Goal: Information Seeking & Learning: Check status

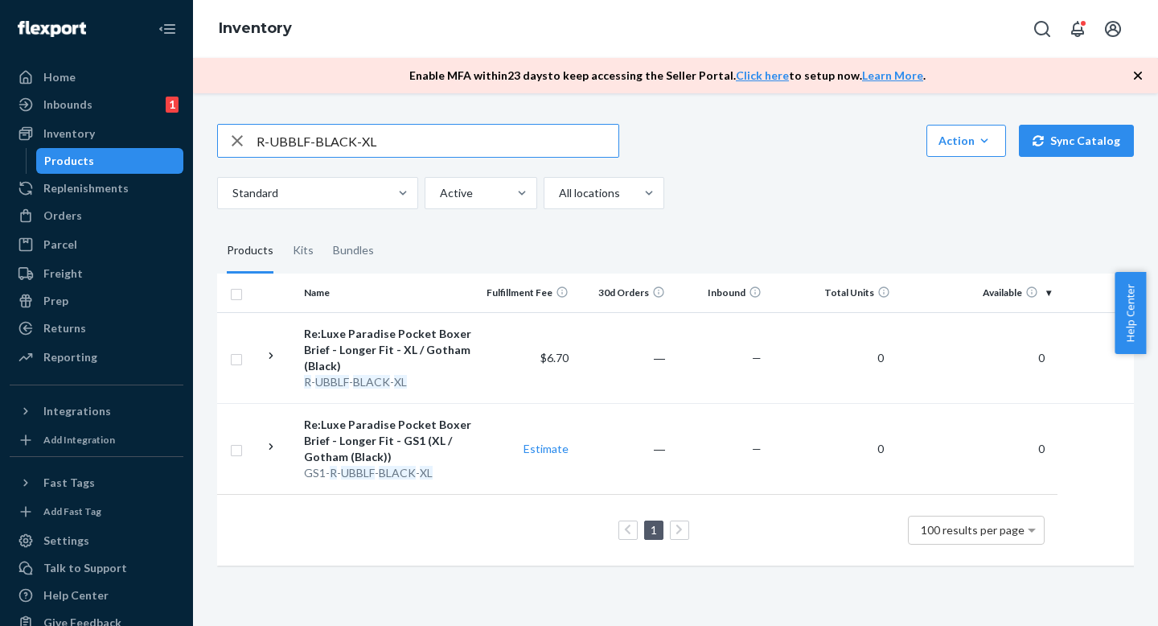
click at [392, 147] on input "R-UBBLF-BLACK-XL" at bounding box center [437, 141] width 362 height 32
paste input "BB-HUNTER-M"
type input "R-BB-HUNTER-M"
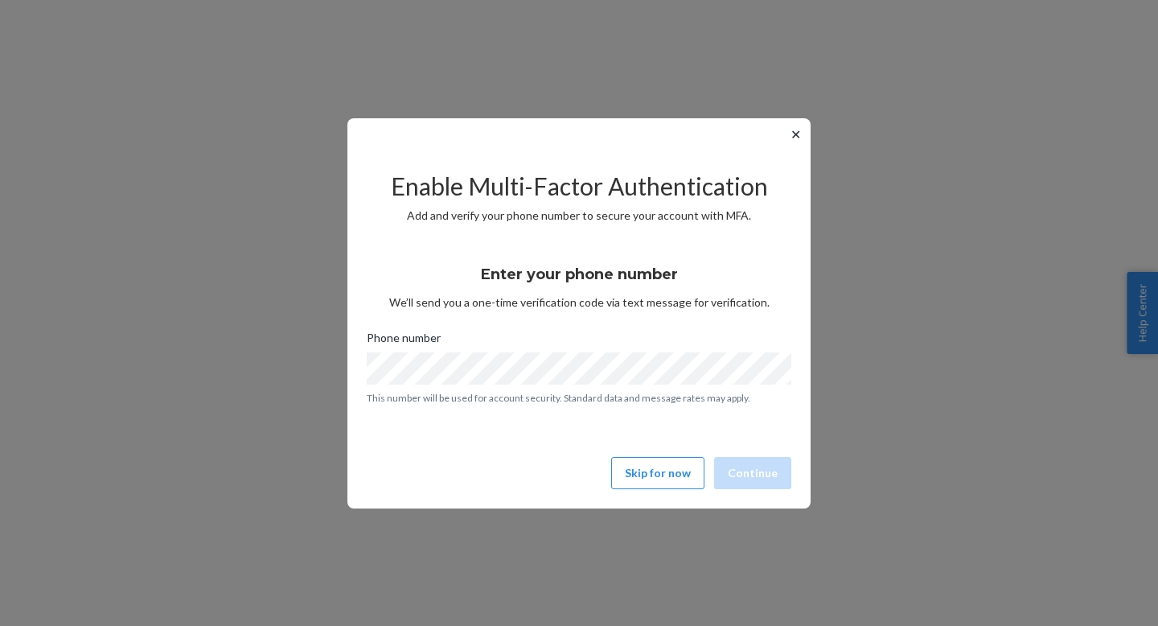
click at [790, 133] on button "✕" at bounding box center [795, 134] width 17 height 19
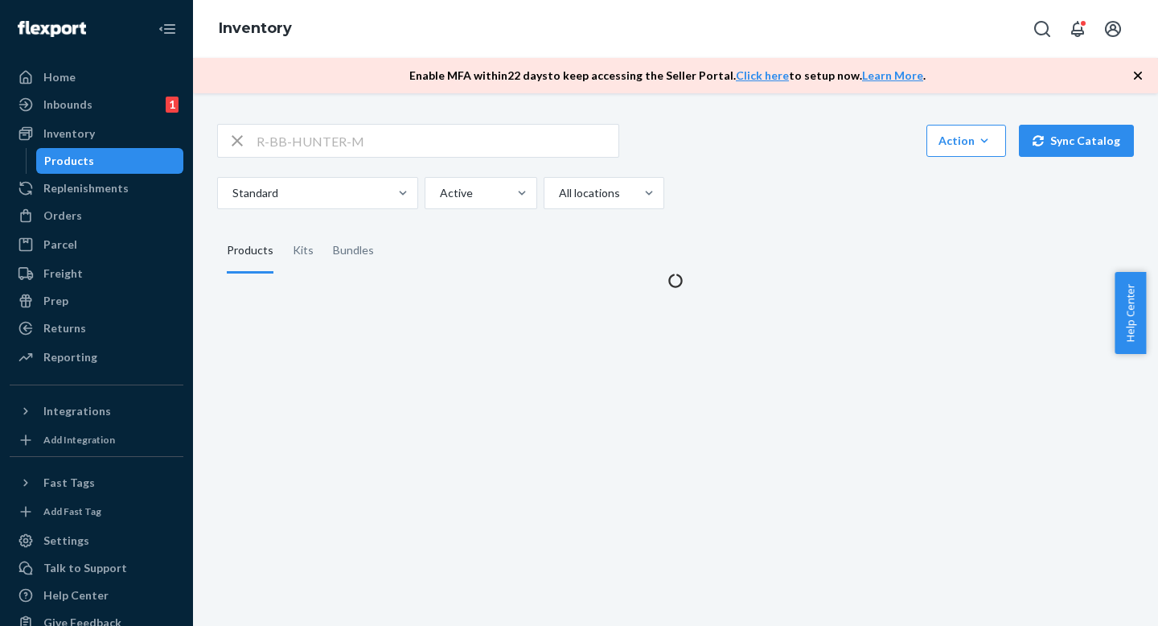
click at [670, 235] on fieldset "Products Kits Bundles" at bounding box center [675, 250] width 917 height 45
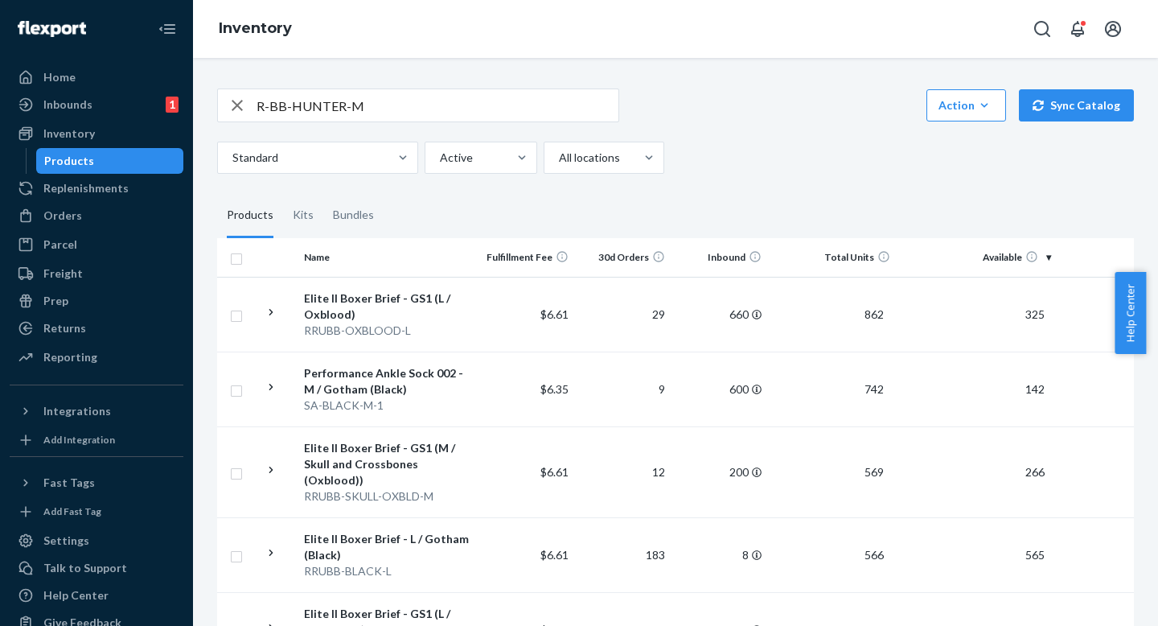
click at [404, 90] on input "R-BB-HUNTER-M" at bounding box center [437, 105] width 362 height 32
click at [404, 91] on input "R-BB-HUNTER-M" at bounding box center [437, 105] width 362 height 32
paste input "UBBLF-CAMOBLACK-XX"
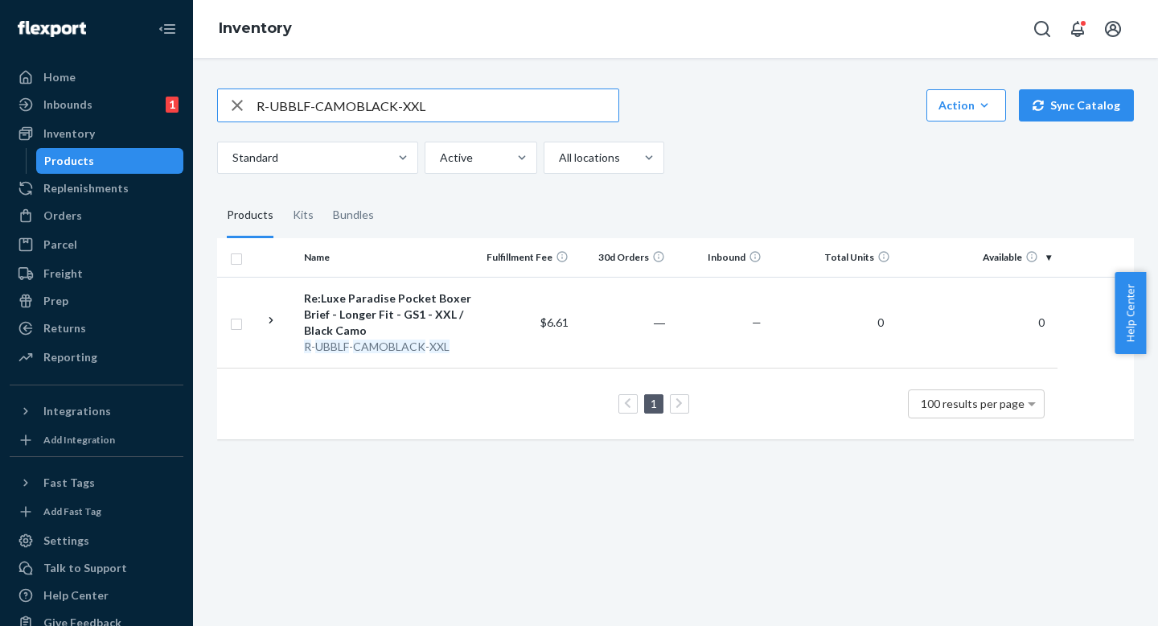
click at [456, 101] on input "R-UBBLF-CAMOBLACK-XXL" at bounding box center [437, 105] width 362 height 32
paste input "BB-GREYSHARKS-M"
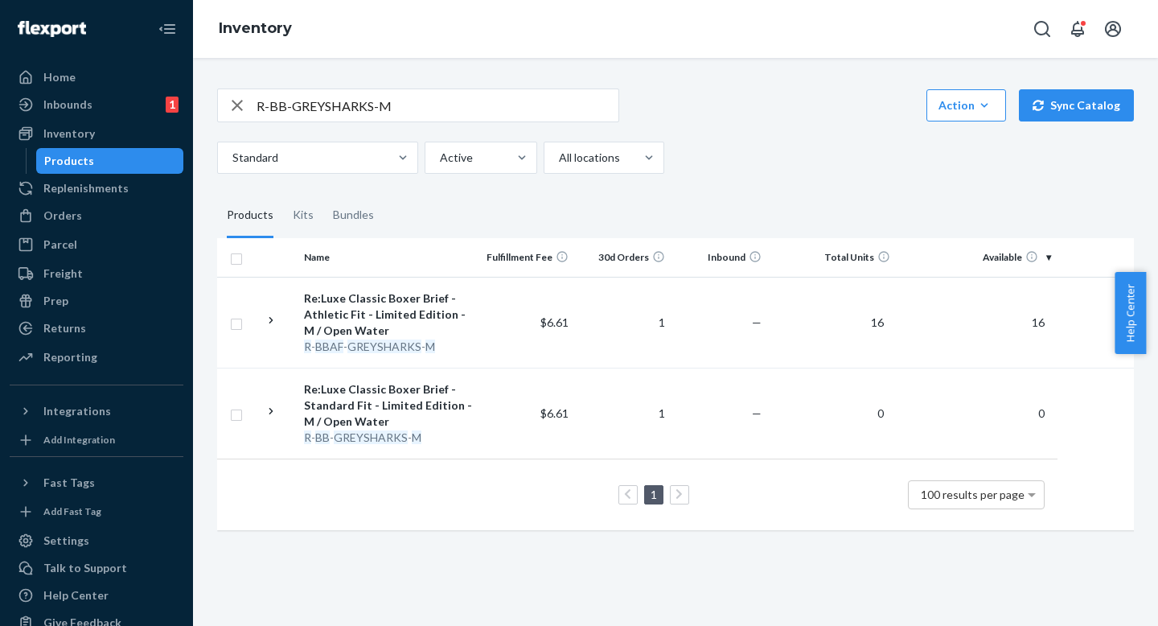
click at [422, 110] on input "R-BB-GREYSHARKS-M" at bounding box center [437, 105] width 362 height 32
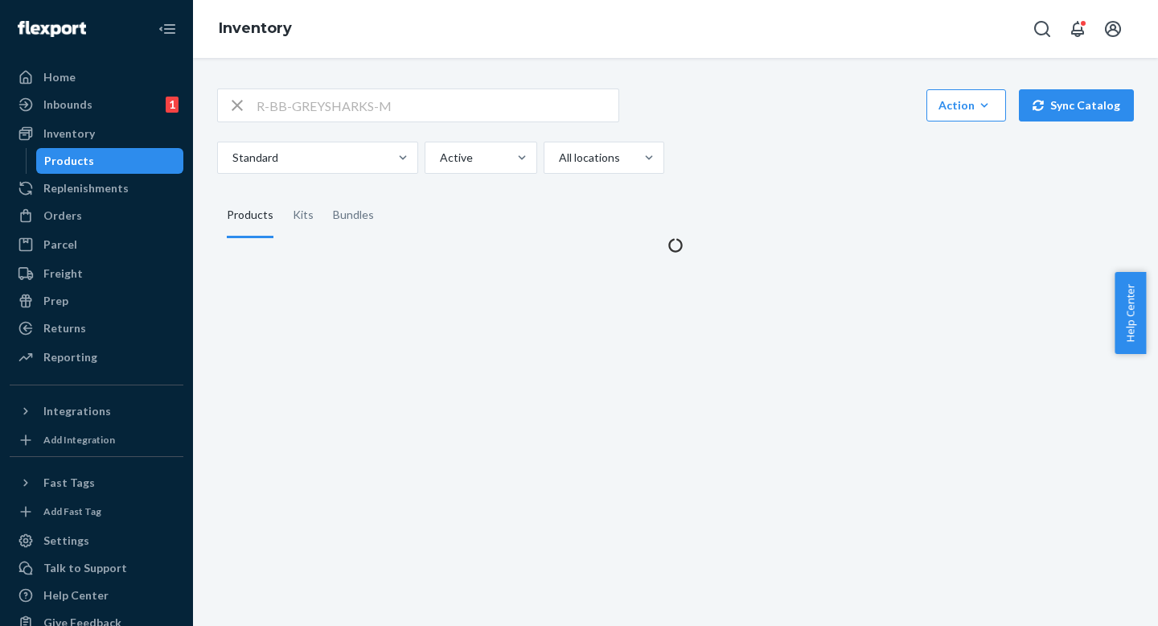
click at [800, 150] on div "Standard Active All locations" at bounding box center [669, 158] width 904 height 32
click at [800, 124] on div "R-BB-GREYSHARKS-M Action Create product Create kit or bundle Bulk create produc…" at bounding box center [675, 130] width 917 height 85
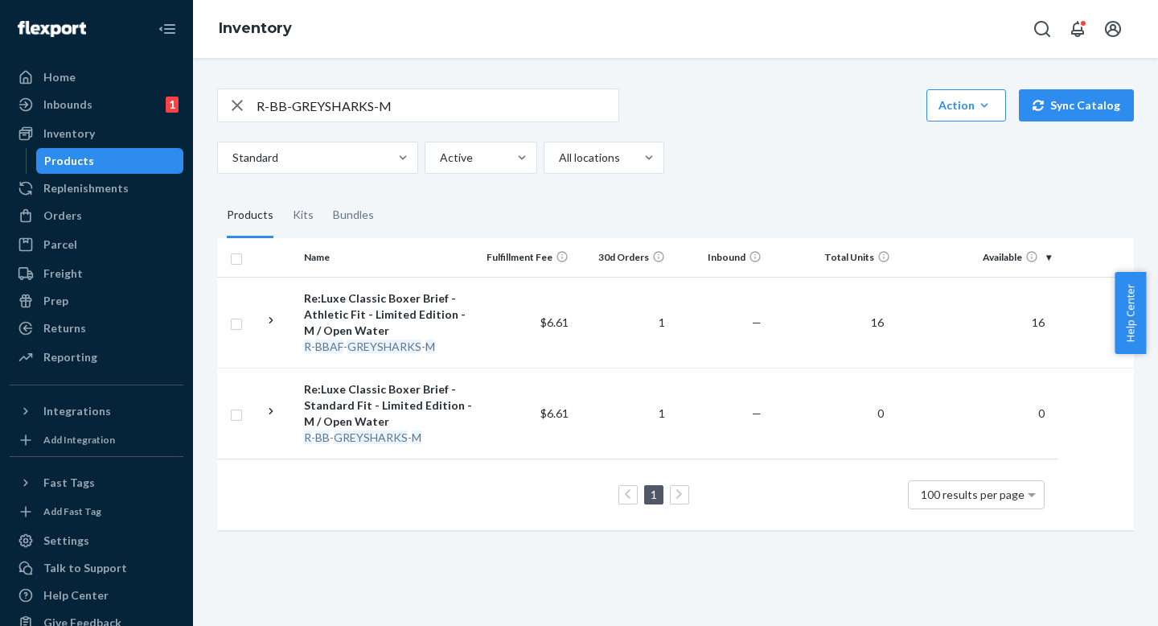
click at [802, 152] on div "Standard Active All locations" at bounding box center [669, 158] width 904 height 32
click at [419, 103] on input "R-BB-GREYSHARKS-M" at bounding box center [437, 105] width 362 height 32
paste input "HUNTER"
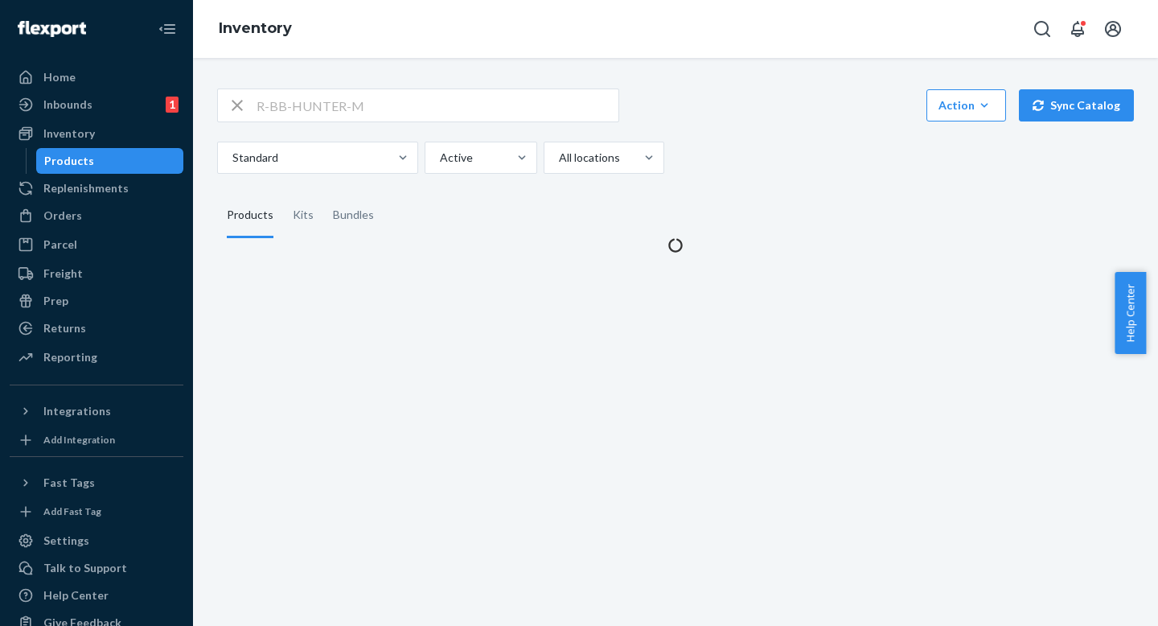
drag, startPoint x: 725, startPoint y: 192, endPoint x: 724, endPoint y: 150, distance: 41.8
click at [725, 193] on fieldset "Products Kits Bundles" at bounding box center [675, 215] width 917 height 45
click at [724, 150] on div "Standard Active All locations" at bounding box center [669, 158] width 904 height 32
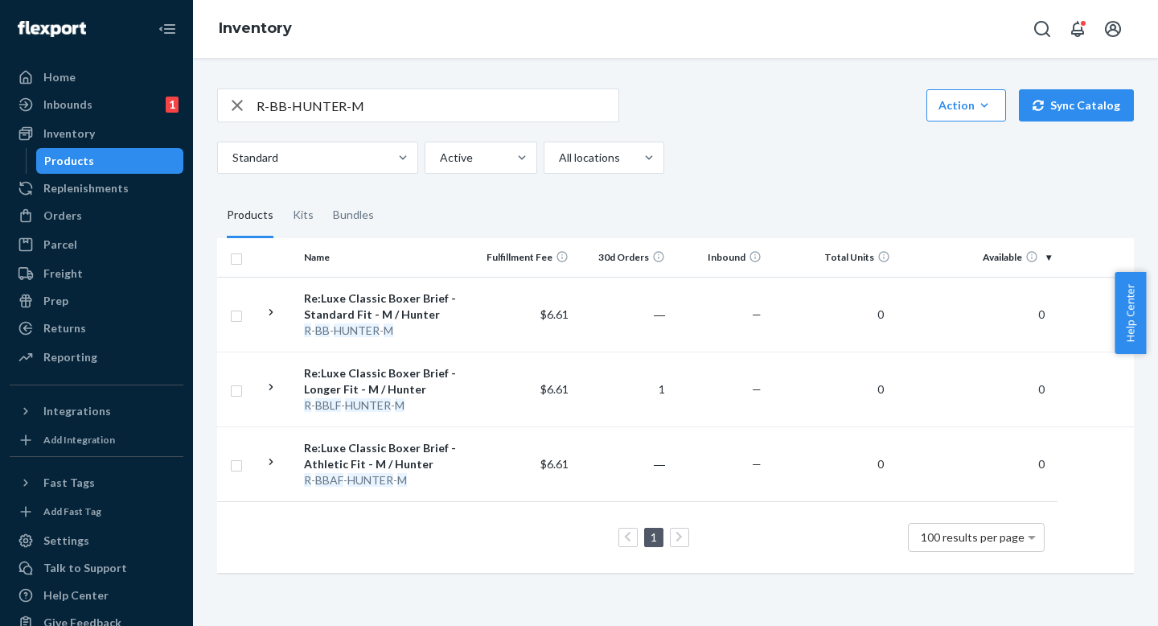
click at [724, 178] on div "R-BB-HUNTER-M Action Create product Create kit or bundle Bulk create products B…" at bounding box center [675, 328] width 941 height 519
click at [699, 174] on div "R-BB-HUNTER-M Action Create product Create kit or bundle Bulk create products B…" at bounding box center [675, 328] width 941 height 519
click at [717, 174] on div "R-BB-HUNTER-M Action Create product Create kit or bundle Bulk create products B…" at bounding box center [675, 328] width 941 height 519
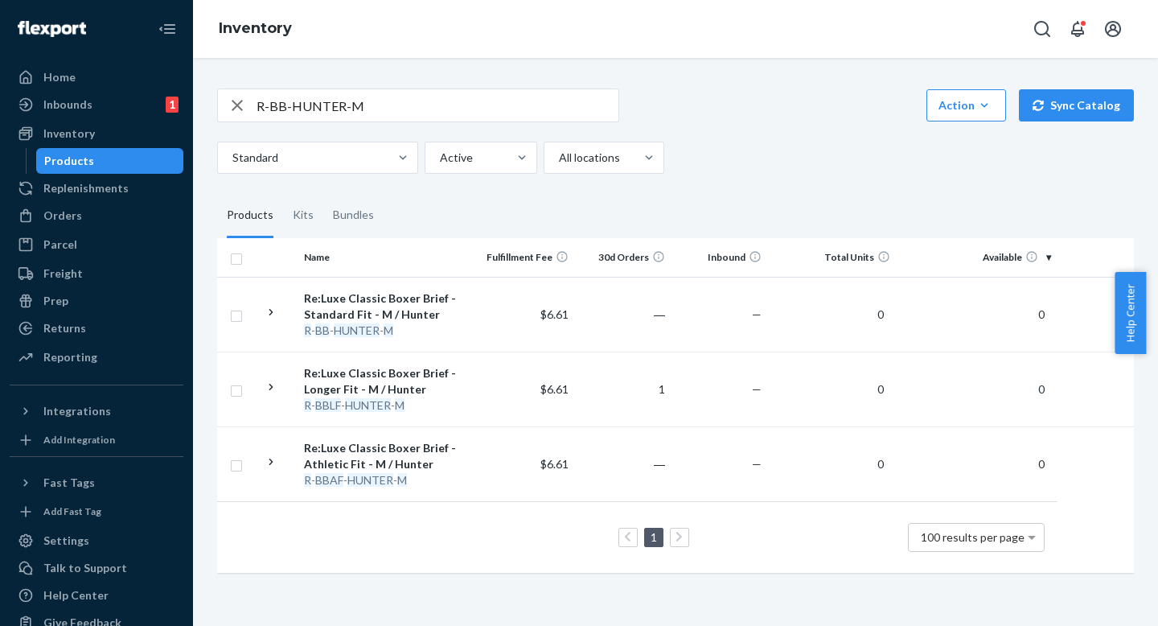
click at [708, 167] on div "Standard Active All locations" at bounding box center [669, 158] width 904 height 32
click at [708, 166] on div "Standard Active All locations" at bounding box center [669, 158] width 904 height 32
click at [705, 150] on div "Standard Active All locations" at bounding box center [669, 158] width 904 height 32
click at [710, 190] on div "R-BB-HUNTER-M Action Create product Create kit or bundle Bulk create products B…" at bounding box center [675, 328] width 941 height 519
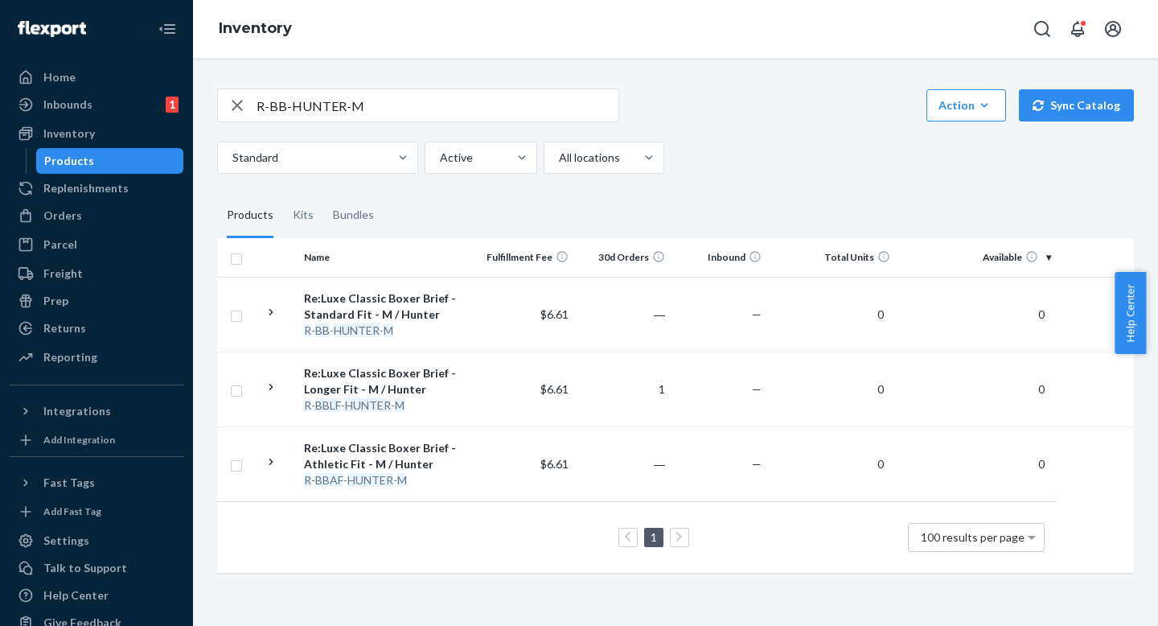
click at [710, 204] on fieldset "Products Kits Bundles" at bounding box center [675, 215] width 917 height 45
click at [706, 184] on div "R-BB-HUNTER-M Action Create product Create kit or bundle Bulk create products B…" at bounding box center [675, 328] width 941 height 519
click at [705, 177] on div "R-BB-HUNTER-M Action Create product Create kit or bundle Bulk create products B…" at bounding box center [675, 328] width 941 height 519
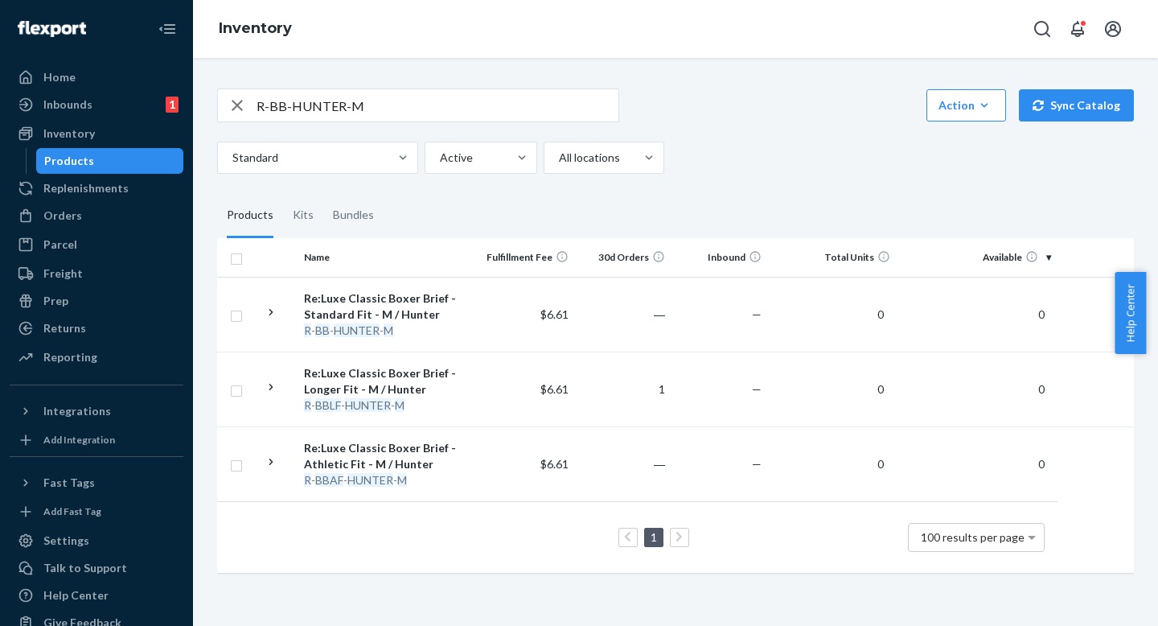
click at [701, 164] on div "Standard Active All locations" at bounding box center [669, 158] width 904 height 32
click at [701, 171] on div "Standard Active All locations" at bounding box center [669, 158] width 904 height 32
click at [701, 168] on div "Standard Active All locations" at bounding box center [669, 158] width 904 height 32
click at [687, 152] on div "Standard Active All locations" at bounding box center [669, 158] width 904 height 32
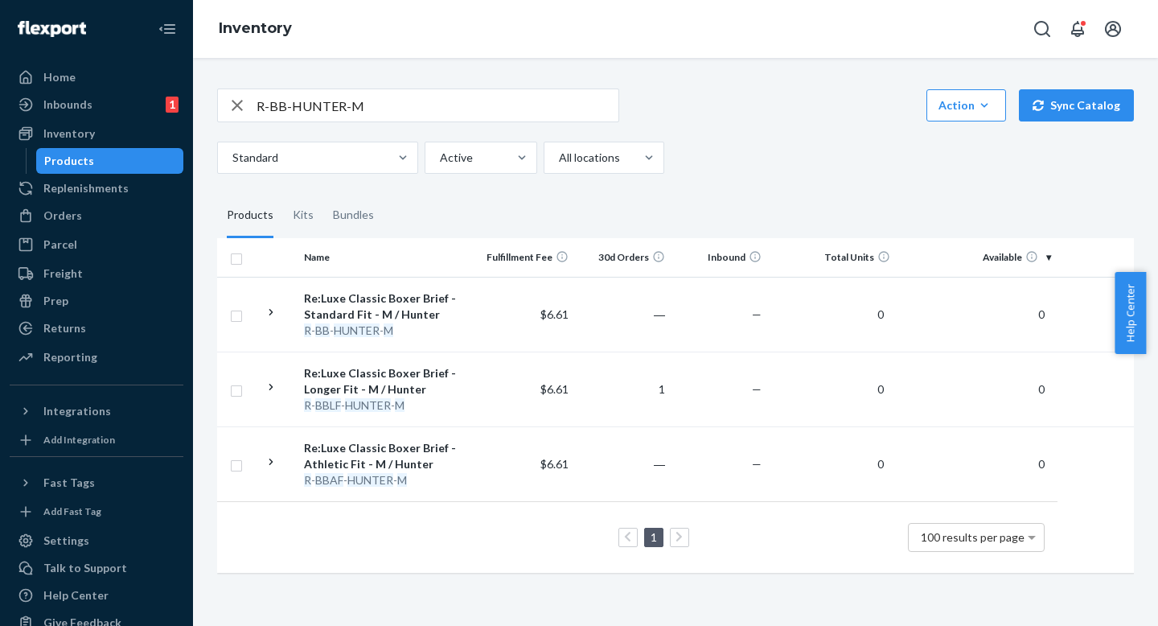
click at [687, 152] on div "Standard Active All locations" at bounding box center [669, 158] width 904 height 32
drag, startPoint x: 686, startPoint y: 166, endPoint x: 686, endPoint y: 151, distance: 15.3
click at [686, 166] on div "Standard Active All locations" at bounding box center [669, 158] width 904 height 32
click at [687, 145] on div "Standard Active All locations" at bounding box center [669, 158] width 904 height 32
click at [683, 168] on div "Standard Active All locations" at bounding box center [669, 158] width 904 height 32
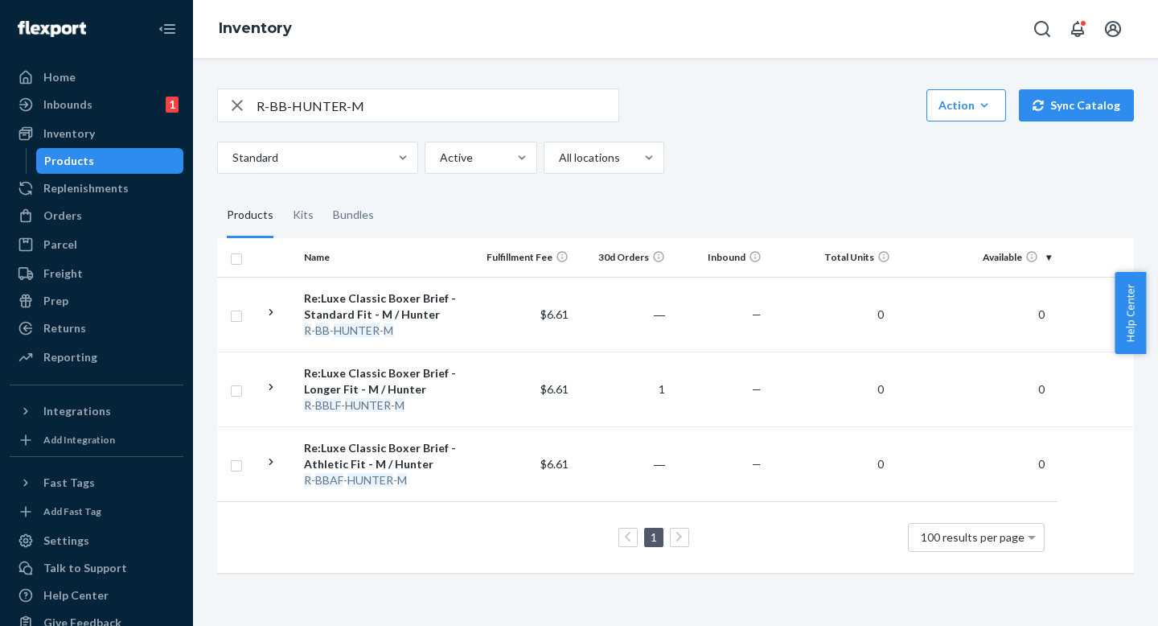
click at [683, 155] on div "Standard Active All locations" at bounding box center [669, 158] width 904 height 32
click at [683, 163] on div "Standard Active All locations" at bounding box center [669, 158] width 904 height 32
click at [673, 150] on div "Standard Active All locations" at bounding box center [669, 158] width 904 height 32
click at [679, 178] on div "R-BB-HUNTER-M Action Create product Create kit or bundle Bulk create products B…" at bounding box center [675, 328] width 941 height 519
drag, startPoint x: 679, startPoint y: 180, endPoint x: 675, endPoint y: 159, distance: 21.3
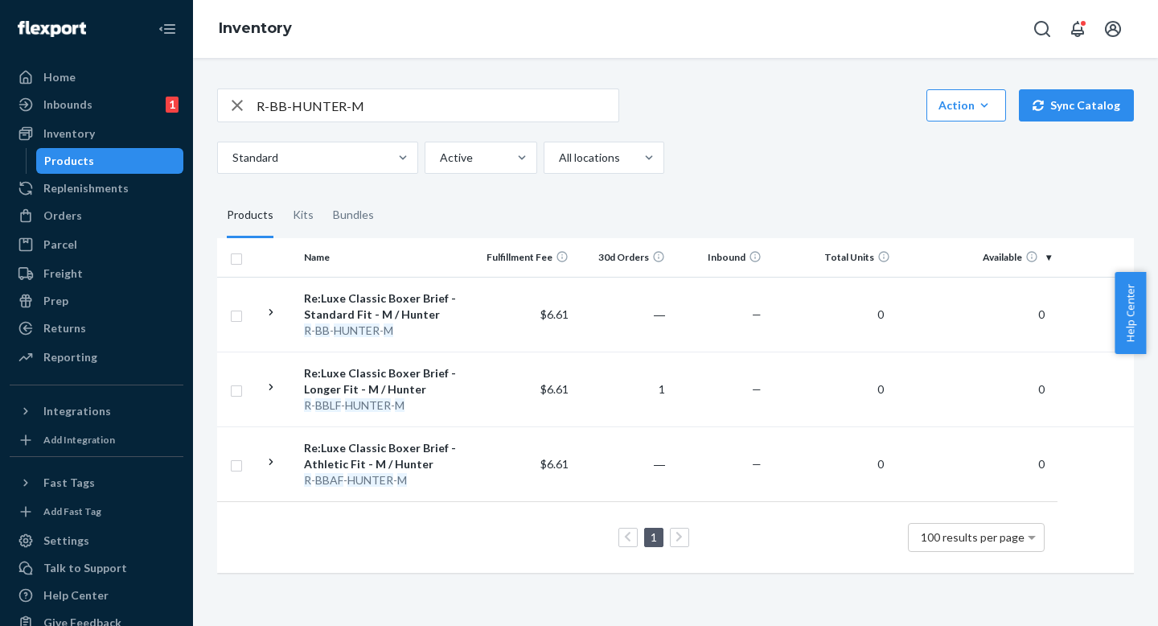
click at [679, 179] on div "R-BB-HUNTER-M Action Create product Create kit or bundle Bulk create products B…" at bounding box center [675, 328] width 941 height 519
click at [675, 158] on div "Standard Active All locations" at bounding box center [669, 158] width 904 height 32
click at [675, 169] on div "Standard Active All locations" at bounding box center [669, 158] width 904 height 32
click at [675, 158] on div "Standard Active All locations" at bounding box center [669, 158] width 904 height 32
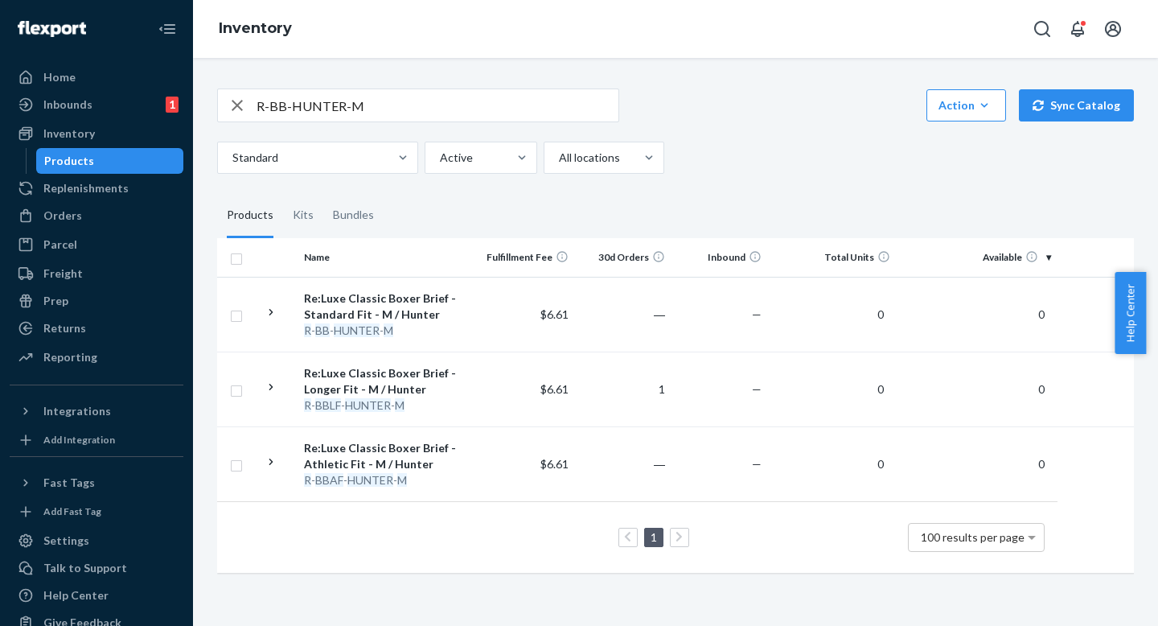
drag, startPoint x: 675, startPoint y: 150, endPoint x: 675, endPoint y: 159, distance: 8.8
click at [675, 150] on div "Standard Active All locations" at bounding box center [669, 158] width 904 height 32
click at [675, 159] on div "Standard Active All locations" at bounding box center [669, 158] width 904 height 32
drag, startPoint x: 678, startPoint y: 186, endPoint x: 682, endPoint y: 160, distance: 26.0
click at [678, 185] on div "R-BB-HUNTER-M Action Create product Create kit or bundle Bulk create products B…" at bounding box center [675, 328] width 941 height 519
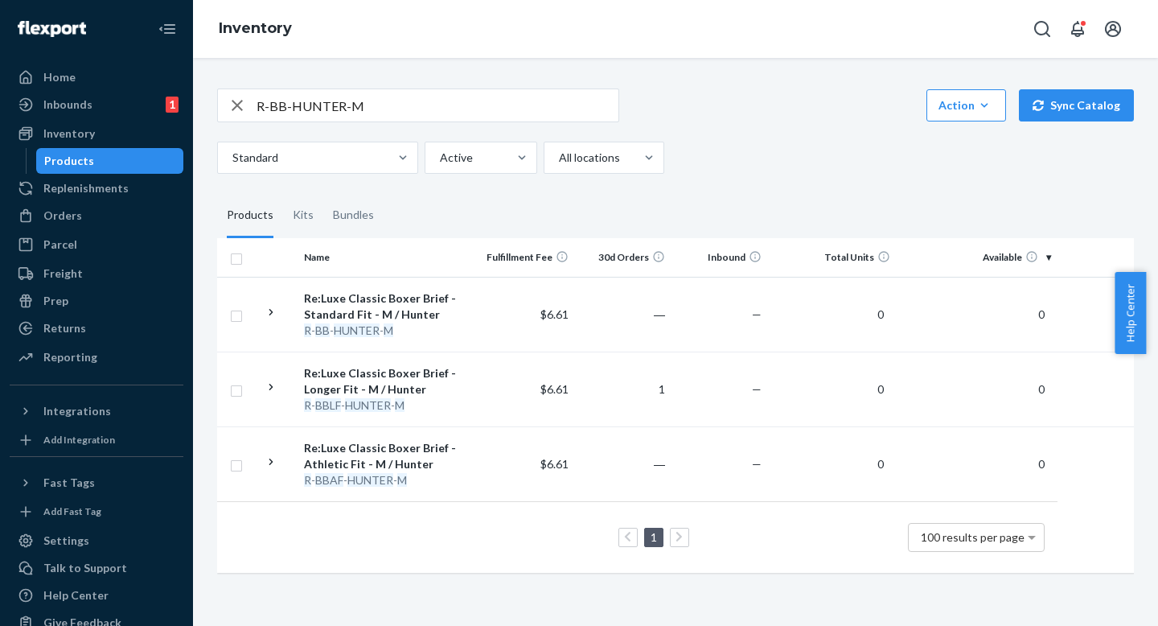
click at [682, 160] on div "Standard Active All locations" at bounding box center [669, 158] width 904 height 32
click at [699, 176] on div "R-BB-HUNTER-M Action Create product Create kit or bundle Bulk create products B…" at bounding box center [675, 328] width 941 height 519
click at [699, 173] on div "Standard Active All locations" at bounding box center [669, 158] width 904 height 32
click at [691, 156] on div "Standard Active All locations" at bounding box center [669, 158] width 904 height 32
click at [691, 168] on div "Standard Active All locations" at bounding box center [669, 158] width 904 height 32
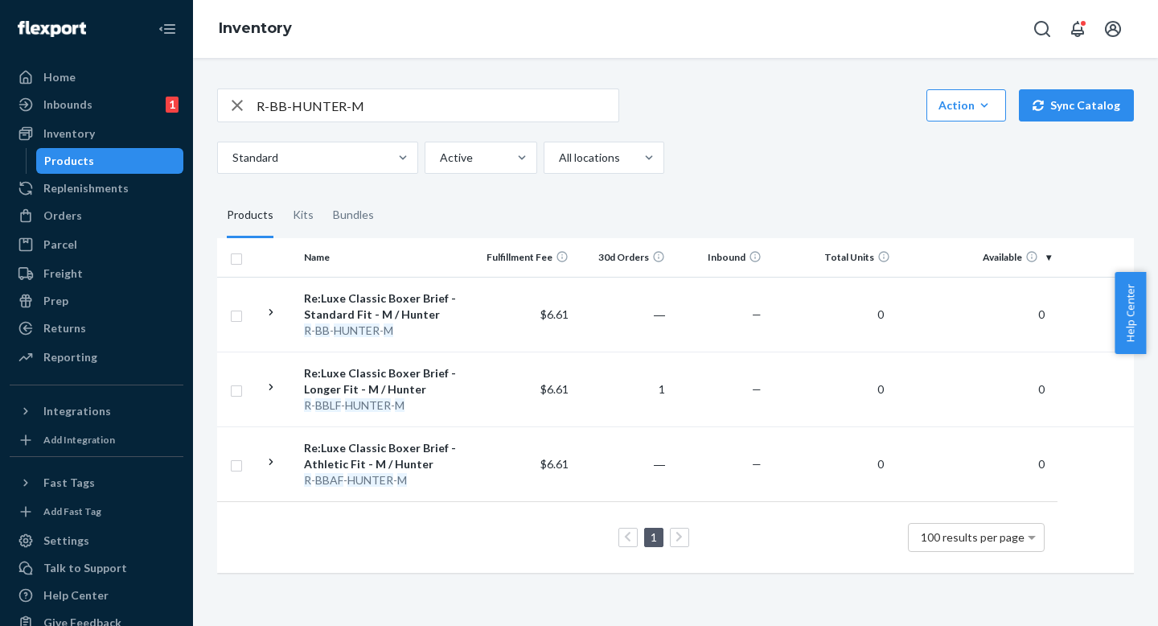
drag, startPoint x: 691, startPoint y: 192, endPoint x: 691, endPoint y: 171, distance: 20.9
click at [691, 193] on fieldset "Products Kits Bundles" at bounding box center [675, 215] width 917 height 45
click at [691, 171] on div "Standard Active All locations" at bounding box center [669, 158] width 904 height 32
click at [687, 158] on div "Standard Active All locations" at bounding box center [669, 158] width 904 height 32
click at [687, 162] on div "Standard Active All locations" at bounding box center [669, 158] width 904 height 32
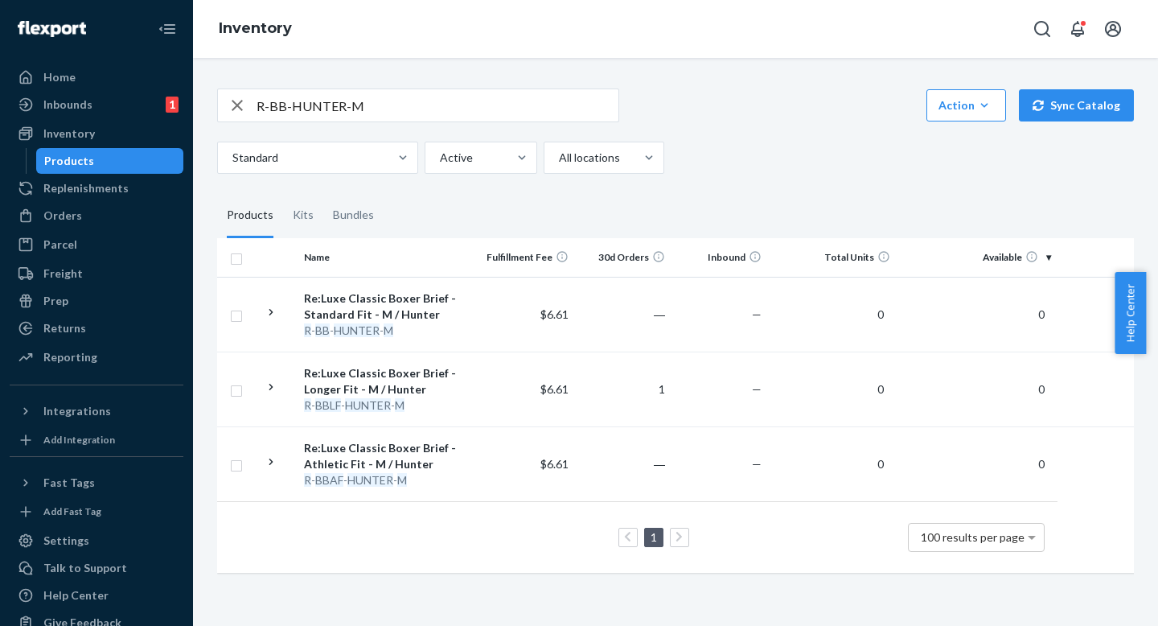
click at [689, 180] on div "R-BB-HUNTER-M Action Create product Create kit or bundle Bulk create products B…" at bounding box center [675, 328] width 941 height 519
click at [689, 168] on div "Standard Active All locations" at bounding box center [669, 158] width 904 height 32
click at [488, 107] on input "R-BB-HUNTER-M" at bounding box center [437, 105] width 362 height 32
click at [651, 214] on fieldset "Products Kits Bundles" at bounding box center [675, 215] width 917 height 45
click at [651, 211] on fieldset "Products Kits Bundles" at bounding box center [675, 215] width 917 height 45
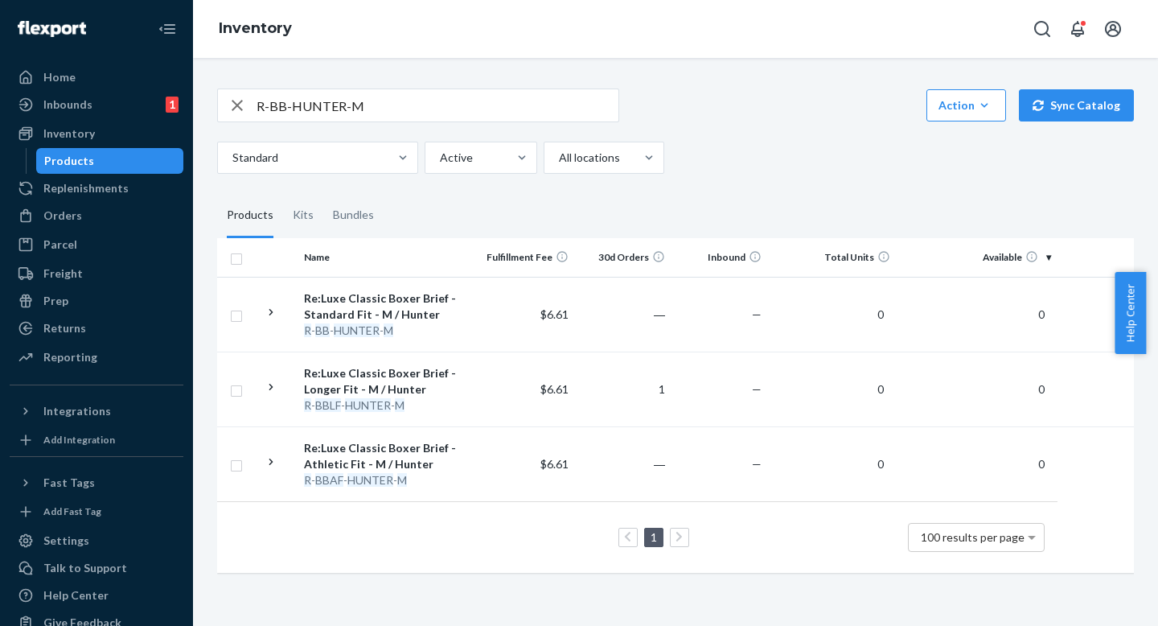
click at [479, 107] on input "R-BB-HUNTER-M" at bounding box center [437, 105] width 362 height 32
click at [731, 193] on fieldset "Products Kits Bundles" at bounding box center [675, 215] width 917 height 45
click at [716, 204] on fieldset "Products Kits Bundles" at bounding box center [675, 215] width 917 height 45
click at [715, 180] on div "R-BB-HUNTER-M Action Create product Create kit or bundle Bulk create products B…" at bounding box center [675, 328] width 941 height 519
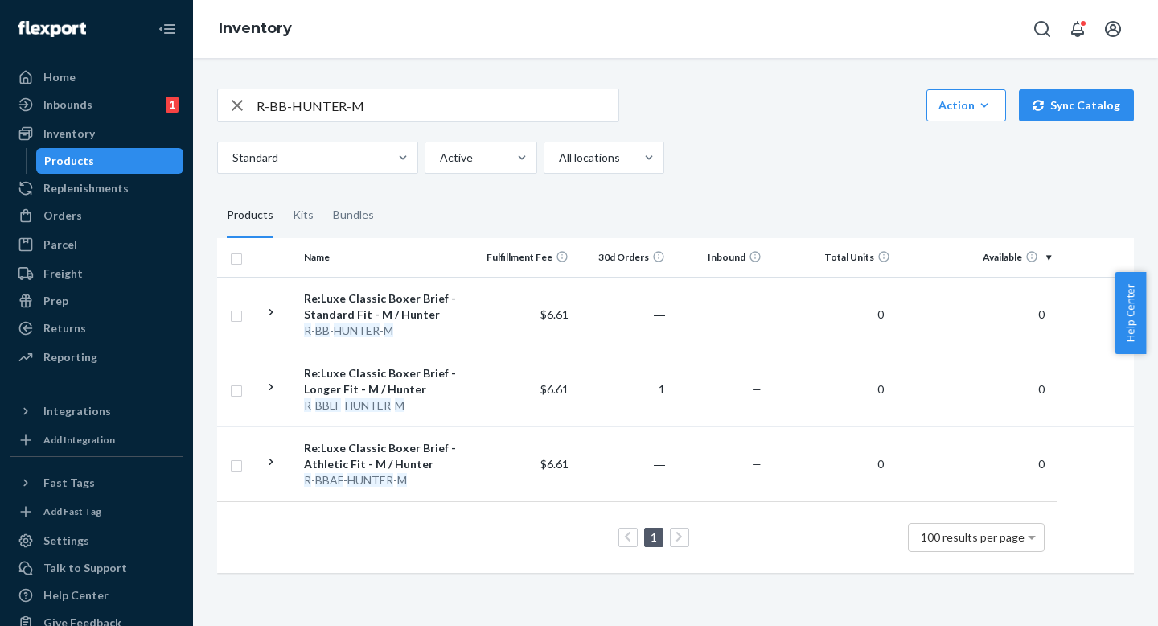
click at [715, 188] on div "R-BB-HUNTER-M Action Create product Create kit or bundle Bulk create products B…" at bounding box center [675, 328] width 941 height 519
click at [498, 108] on input "R-BB-HUNTER-M" at bounding box center [437, 105] width 362 height 32
drag, startPoint x: 643, startPoint y: 222, endPoint x: 643, endPoint y: 191, distance: 31.4
click at [643, 221] on fieldset "Products Kits Bundles" at bounding box center [675, 215] width 917 height 45
click at [643, 191] on div "R-BB-HUNTER-M Action Create product Create kit or bundle Bulk create products B…" at bounding box center [675, 328] width 941 height 519
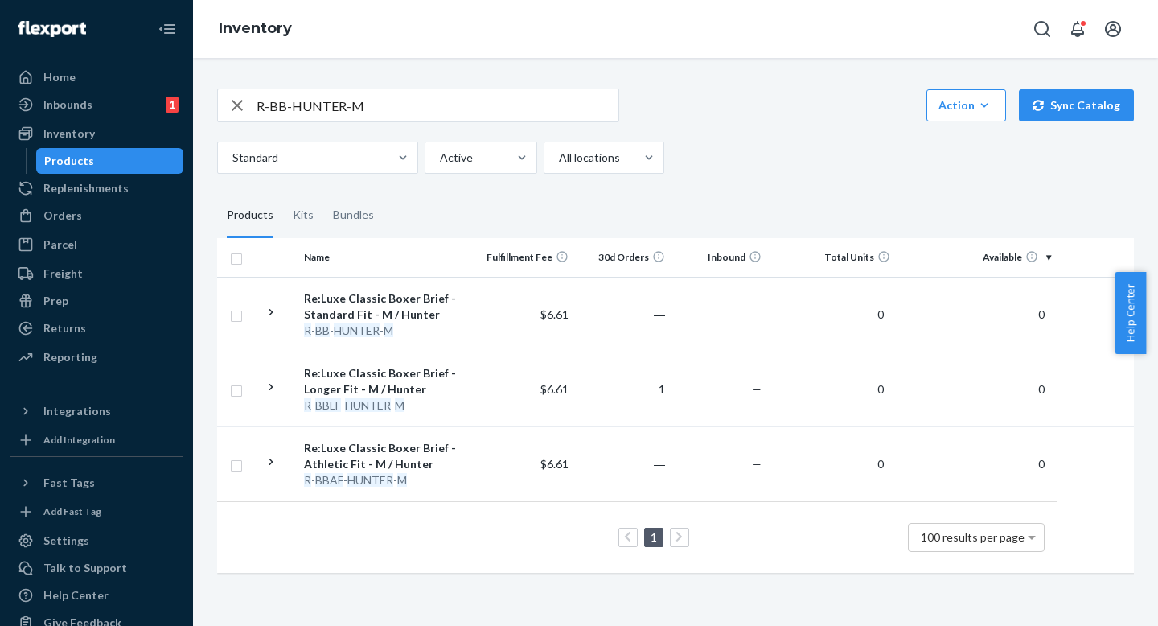
click at [504, 103] on input "R-BB-HUNTER-M" at bounding box center [437, 105] width 362 height 32
click at [494, 101] on input "R-BB-HUNTER-M" at bounding box center [437, 105] width 362 height 32
drag, startPoint x: 724, startPoint y: 218, endPoint x: 724, endPoint y: 179, distance: 38.6
click at [724, 216] on fieldset "Products Kits Bundles" at bounding box center [675, 215] width 917 height 45
click at [724, 179] on div "R-BB-HUNTER-M Action Create product Create kit or bundle Bulk create products B…" at bounding box center [675, 328] width 941 height 519
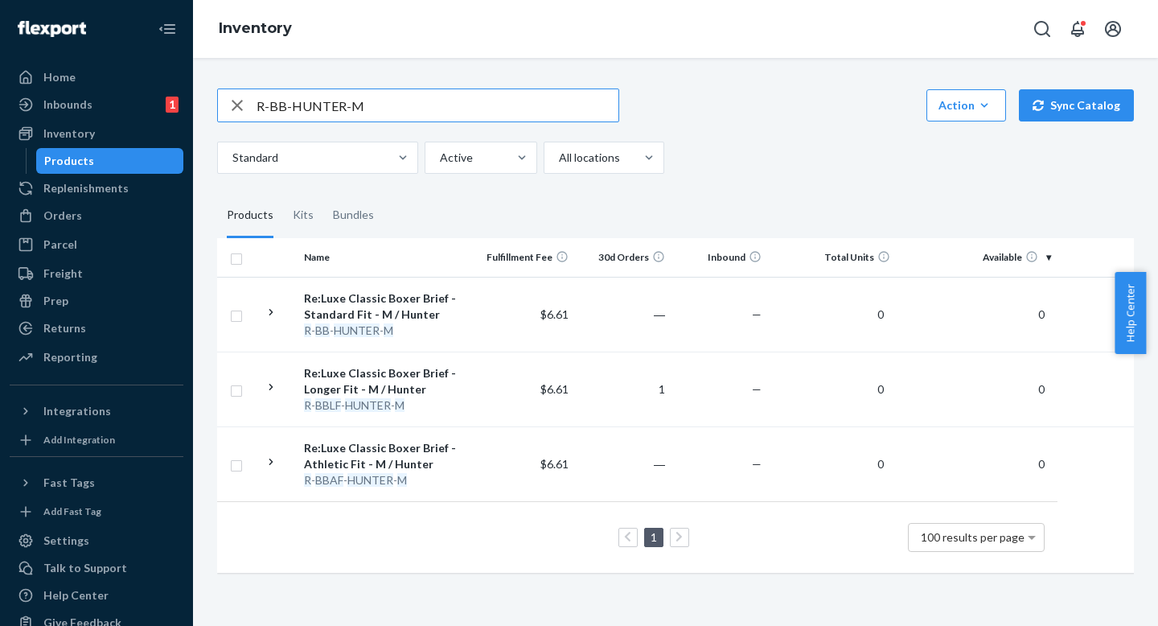
click at [503, 113] on input "R-BB-HUNTER-M" at bounding box center [437, 105] width 362 height 32
click at [601, 199] on fieldset "Products Kits Bundles" at bounding box center [675, 215] width 917 height 45
click at [601, 195] on fieldset "Products Kits Bundles" at bounding box center [675, 215] width 917 height 45
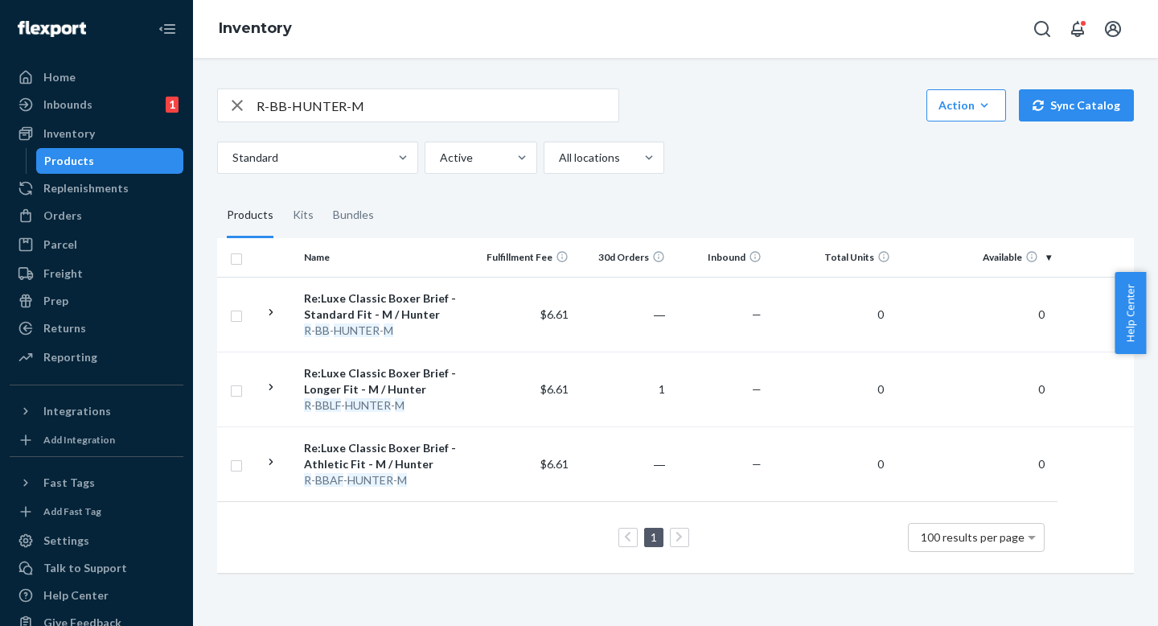
click at [397, 94] on input "R-BB-HUNTER-M" at bounding box center [437, 105] width 362 height 32
drag, startPoint x: 716, startPoint y: 199, endPoint x: 716, endPoint y: 170, distance: 28.1
click at [716, 197] on fieldset "Products Kits Bundles" at bounding box center [675, 215] width 917 height 45
click at [716, 169] on div "Standard Active All locations" at bounding box center [669, 158] width 904 height 32
click at [721, 205] on fieldset "Products Kits Bundles" at bounding box center [675, 215] width 917 height 45
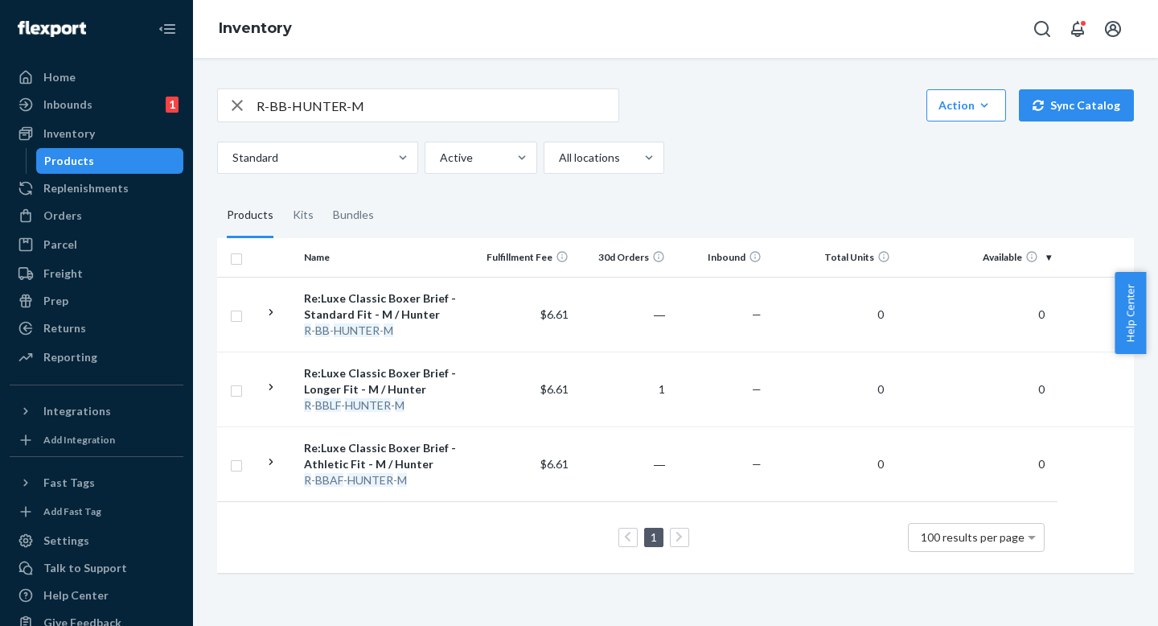
click at [721, 178] on div "R-BB-HUNTER-M Action Create product Create kit or bundle Bulk create products B…" at bounding box center [675, 328] width 941 height 519
click at [721, 186] on div "R-BB-HUNTER-M Action Create product Create kit or bundle Bulk create products B…" at bounding box center [675, 328] width 941 height 519
click at [721, 203] on fieldset "Products Kits Bundles" at bounding box center [675, 215] width 917 height 45
click at [720, 191] on div "R-BB-HUNTER-M Action Create product Create kit or bundle Bulk create products B…" at bounding box center [675, 328] width 941 height 519
click at [720, 196] on fieldset "Products Kits Bundles" at bounding box center [675, 215] width 917 height 45
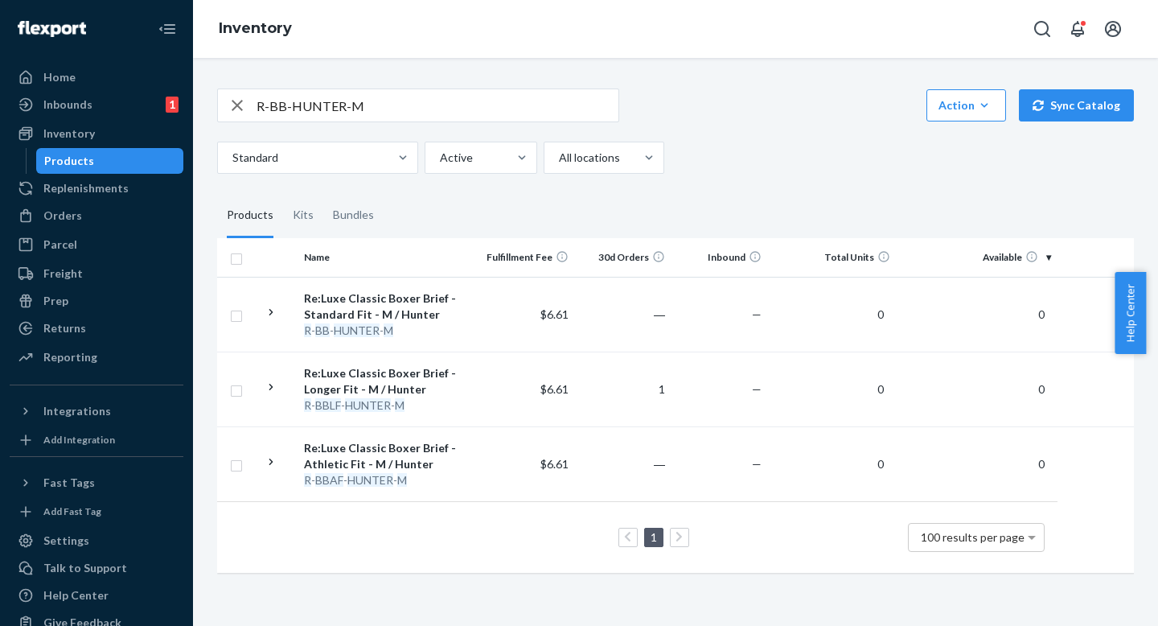
drag, startPoint x: 718, startPoint y: 213, endPoint x: 718, endPoint y: 190, distance: 23.3
click at [718, 210] on fieldset "Products Kits Bundles" at bounding box center [675, 215] width 917 height 45
click at [717, 205] on fieldset "Products Kits Bundles" at bounding box center [675, 215] width 917 height 45
click at [498, 105] on input "R-BB-HUNTER-M" at bounding box center [437, 105] width 362 height 32
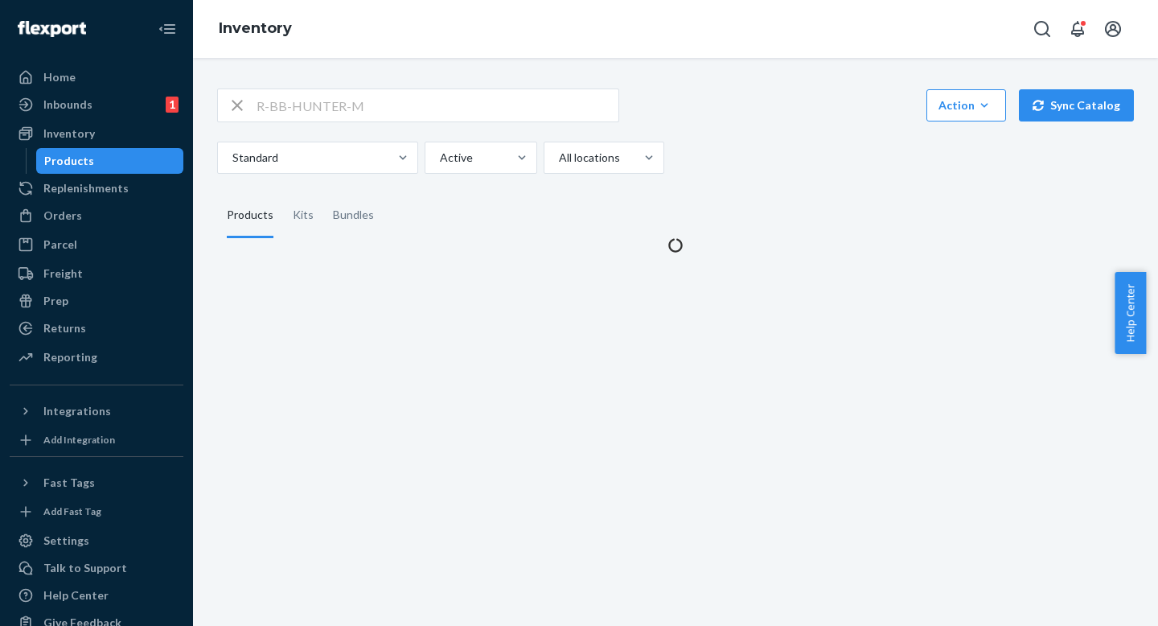
drag, startPoint x: 742, startPoint y: 175, endPoint x: 742, endPoint y: 141, distance: 34.6
click at [742, 173] on div "R-BB-HUNTER-M Action Create product Create kit or bundle Bulk create products B…" at bounding box center [675, 161] width 941 height 184
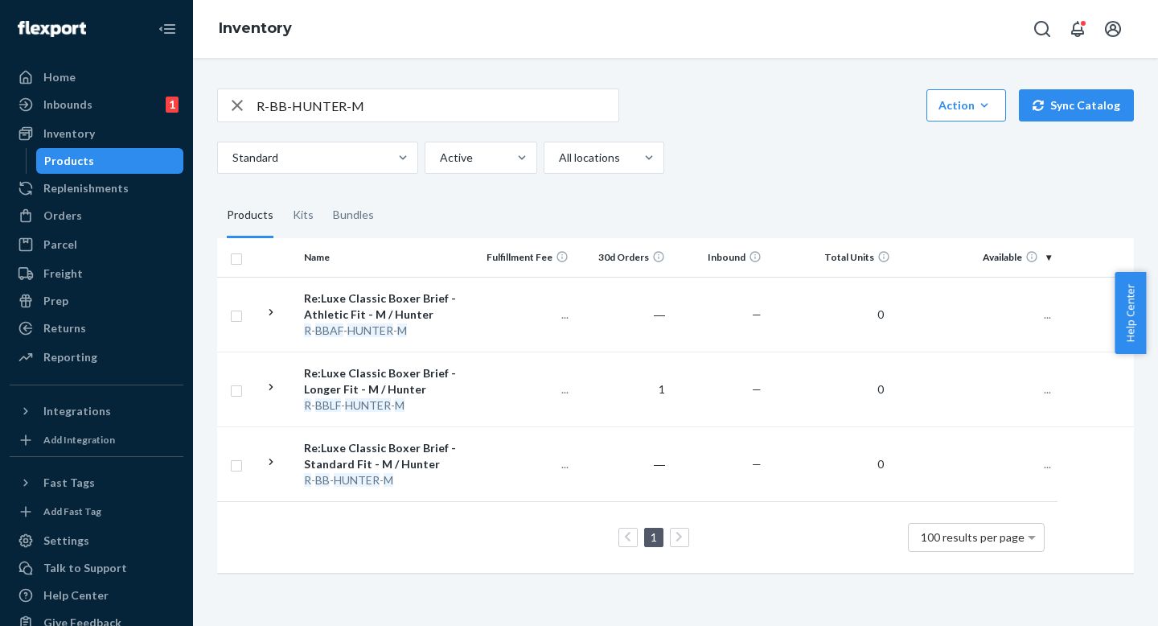
click at [742, 142] on div "Standard Active All locations" at bounding box center [669, 158] width 904 height 32
click at [748, 181] on div "R-BB-HUNTER-M Action Create product Create kit or bundle Bulk create products B…" at bounding box center [675, 328] width 941 height 519
click at [409, 101] on input "R-BB-HUNTER-M" at bounding box center [437, 105] width 362 height 32
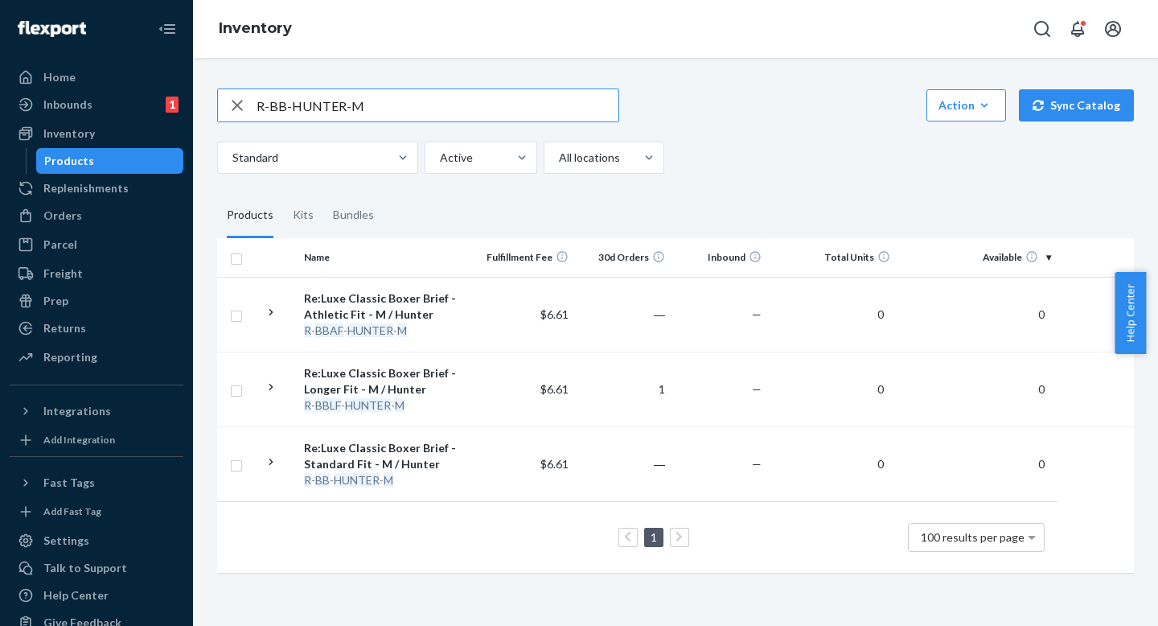
paste input "UBBLF-BLACK-XL"
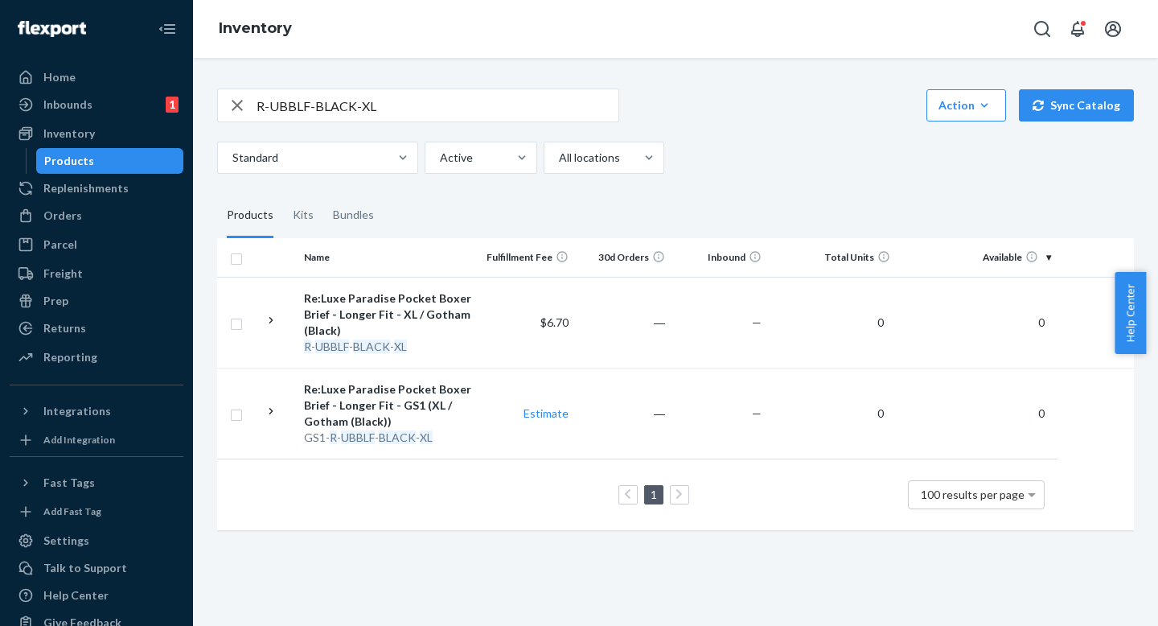
drag, startPoint x: 767, startPoint y: 174, endPoint x: 765, endPoint y: 138, distance: 35.5
click at [767, 173] on div "R-UBBLF-BLACK-XL Action Create product Create kit or bundle Bulk create product…" at bounding box center [675, 307] width 941 height 477
click at [765, 136] on div "R-UBBLF-BLACK-XL Action Create product Create kit or bundle Bulk create product…" at bounding box center [675, 130] width 917 height 85
click at [391, 109] on input "R-UBBLF-BLACK-XL" at bounding box center [437, 105] width 362 height 32
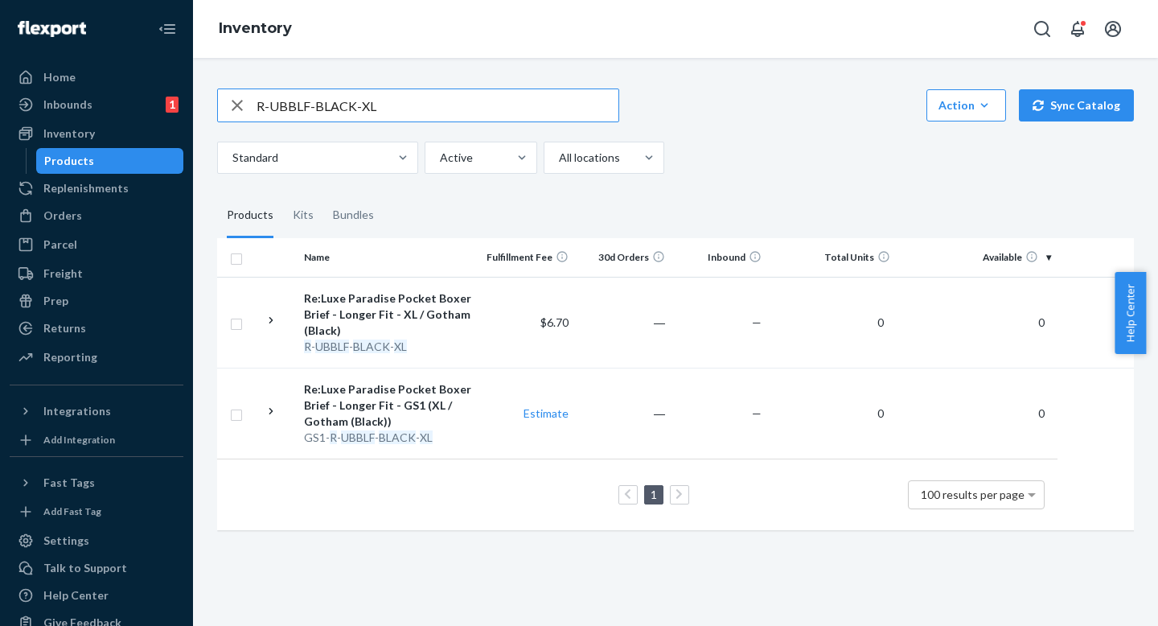
click at [391, 109] on input "R-UBBLF-BLACK-XL" at bounding box center [437, 105] width 362 height 32
paste input "BBAF-OXBLOOD-"
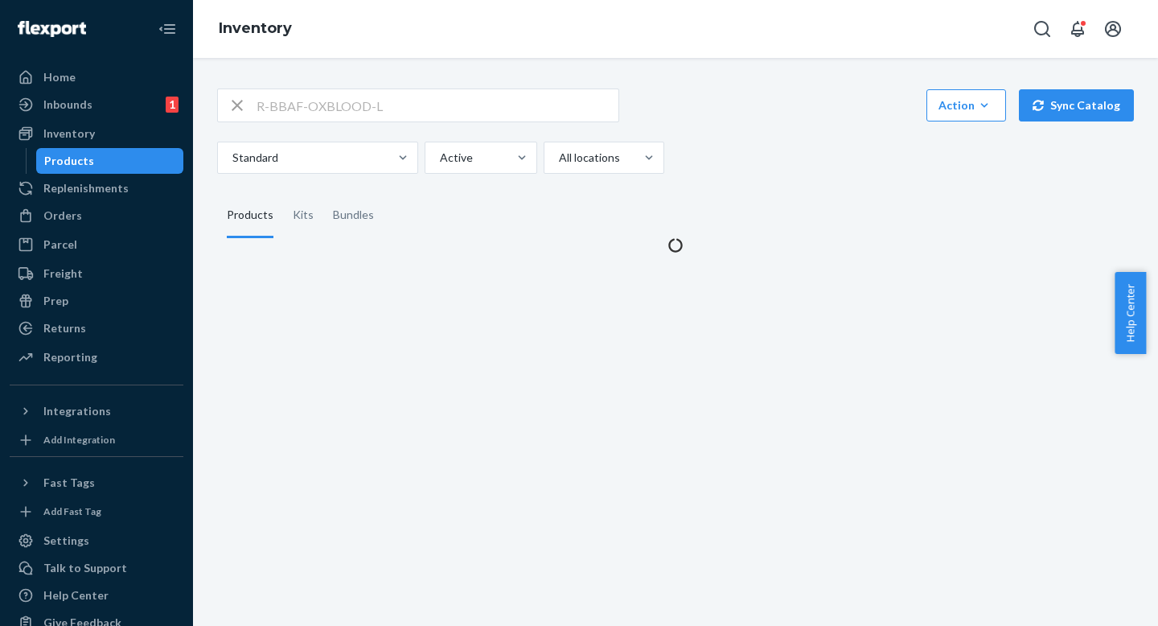
click at [779, 136] on div "R-BBAF-OXBLOOD-L Action Create product Create kit or bundle Bulk create product…" at bounding box center [675, 130] width 917 height 85
click at [779, 101] on div "R-BBAF-OXBLOOD-L Action Create product Create kit or bundle Bulk create product…" at bounding box center [675, 105] width 917 height 34
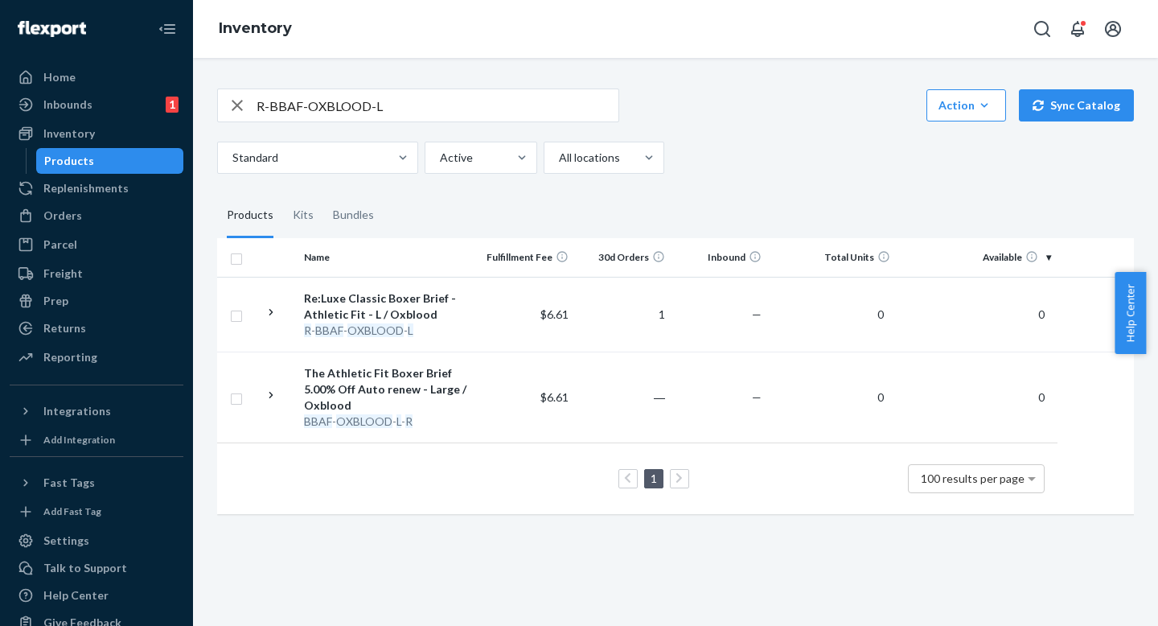
click at [785, 119] on div "R-BBAF-OXBLOOD-L Action Create product Create kit or bundle Bulk create product…" at bounding box center [675, 105] width 917 height 34
click at [387, 103] on input "R-BBAF-OXBLOOD-L" at bounding box center [437, 105] width 362 height 32
paste input "HUNTER"
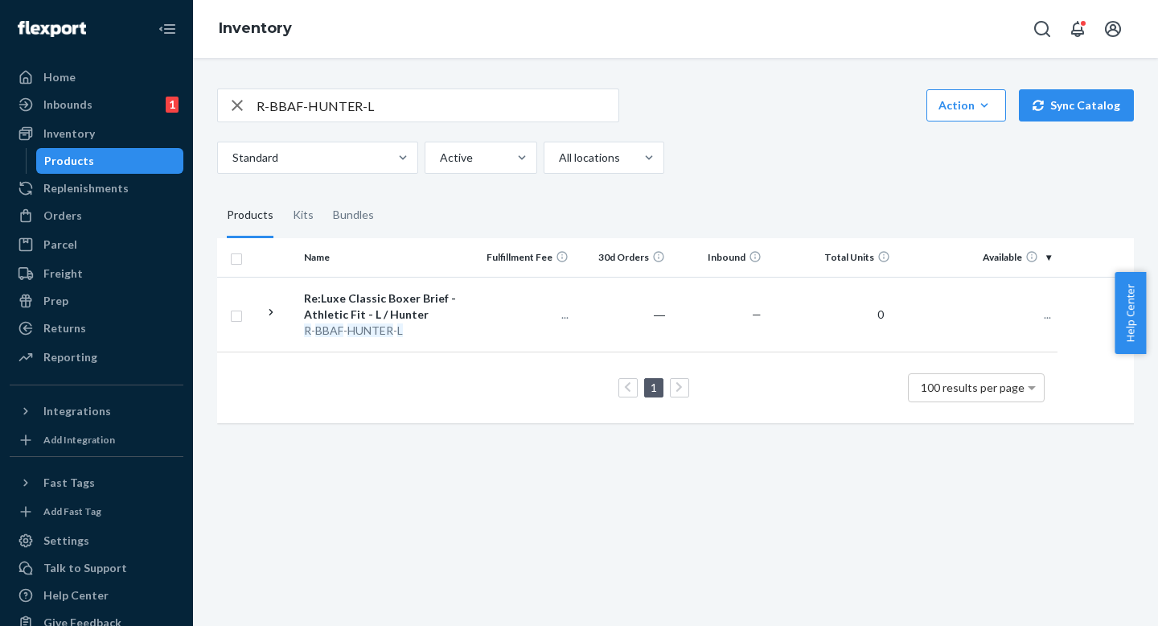
click at [744, 156] on div "Standard Active All locations" at bounding box center [669, 158] width 904 height 32
click at [744, 131] on div "R-BBAF-HUNTER-L Action Create product Create kit or bundle Bulk create products…" at bounding box center [675, 130] width 917 height 85
click at [383, 99] on input "R-BBAF-HUNTER-L" at bounding box center [437, 105] width 362 height 32
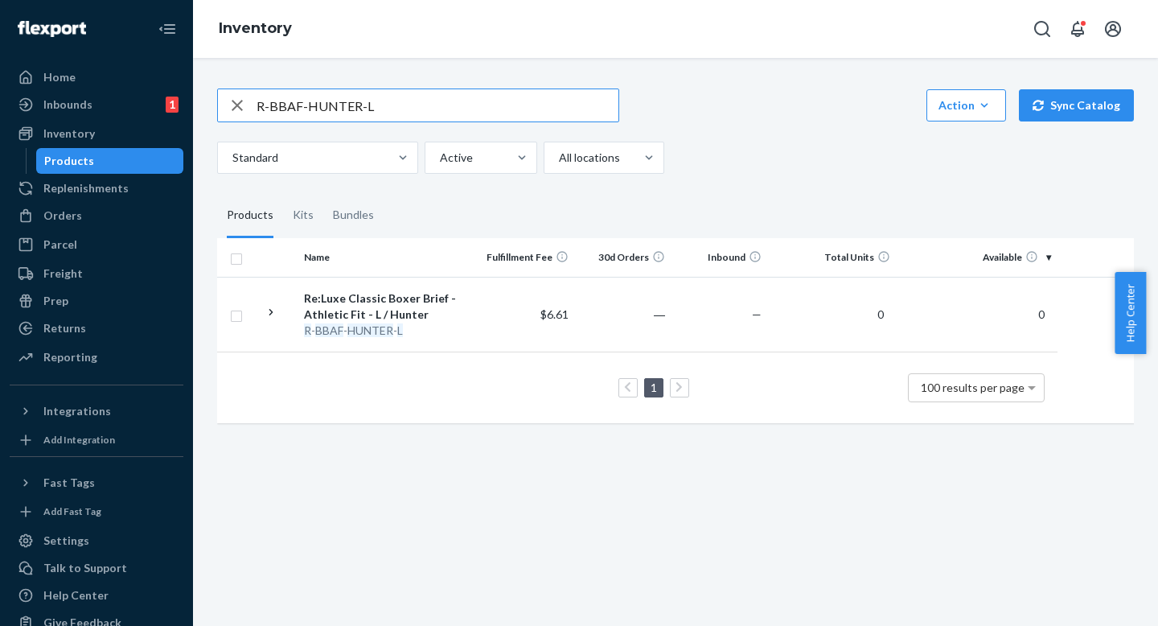
paste input "BRIGHTNAVY"
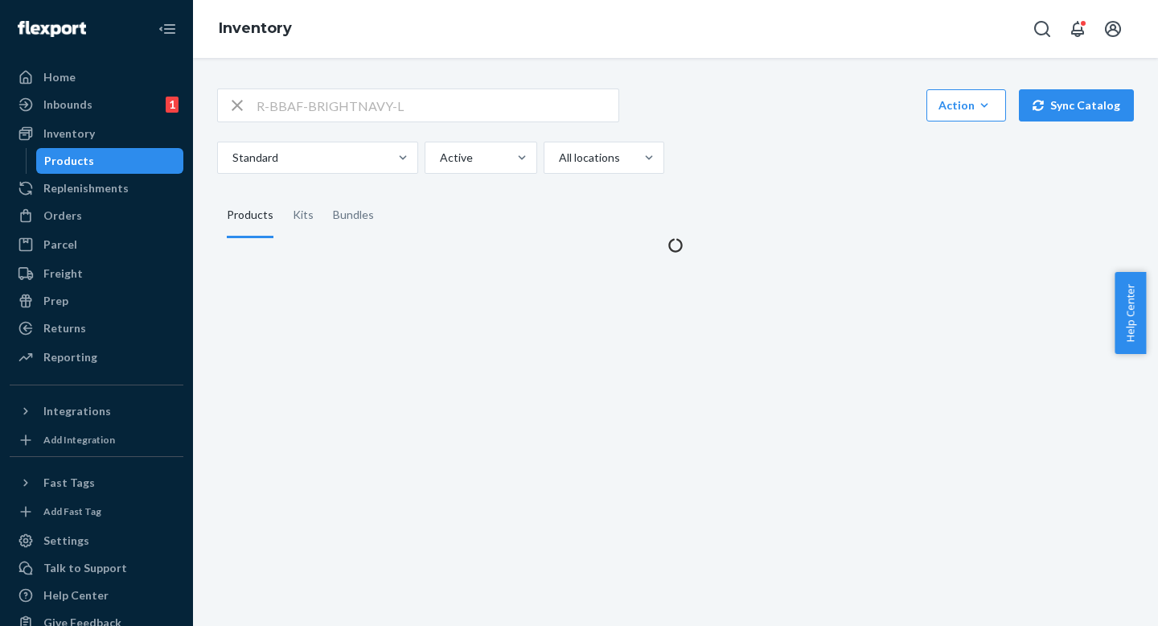
click at [784, 175] on div "R-BBAF-BRIGHTNAVY-L Action Create product Create kit or bundle Bulk create prod…" at bounding box center [675, 161] width 941 height 184
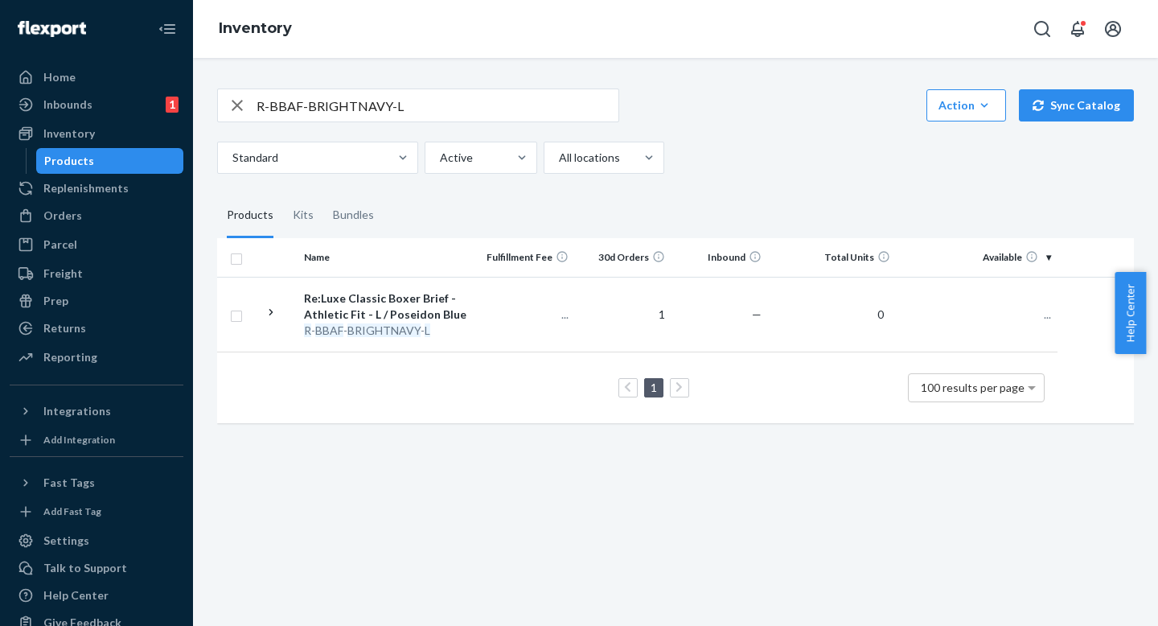
drag, startPoint x: 784, startPoint y: 158, endPoint x: 806, endPoint y: 138, distance: 29.0
click at [784, 157] on div "Standard Active All locations" at bounding box center [669, 158] width 904 height 32
click at [800, 124] on div "R-BBAF-BRIGHTNAVY-L Action Create product Create kit or bundle Bulk create prod…" at bounding box center [675, 130] width 917 height 85
click at [421, 122] on div "R-BBAF-BRIGHTNAVY-L Action Create product Create kit or bundle Bulk create prod…" at bounding box center [675, 130] width 917 height 85
click at [421, 119] on input "R-BBAF-BRIGHTNAVY-L" at bounding box center [437, 105] width 362 height 32
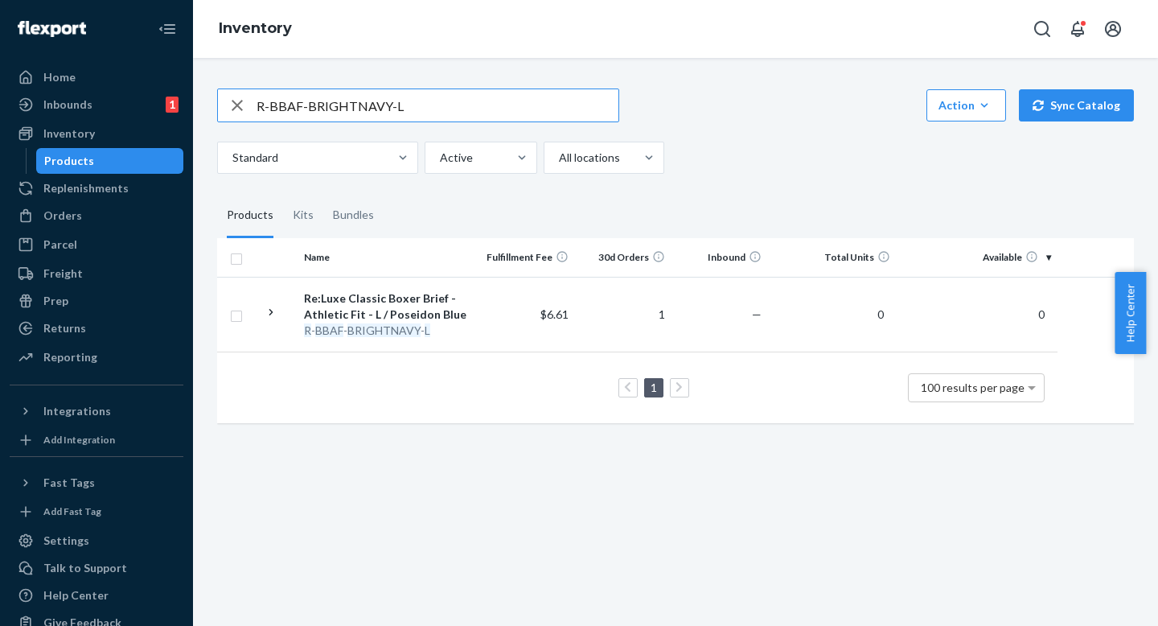
click at [421, 116] on input "R-BBAF-BRIGHTNAVY-L" at bounding box center [437, 105] width 362 height 32
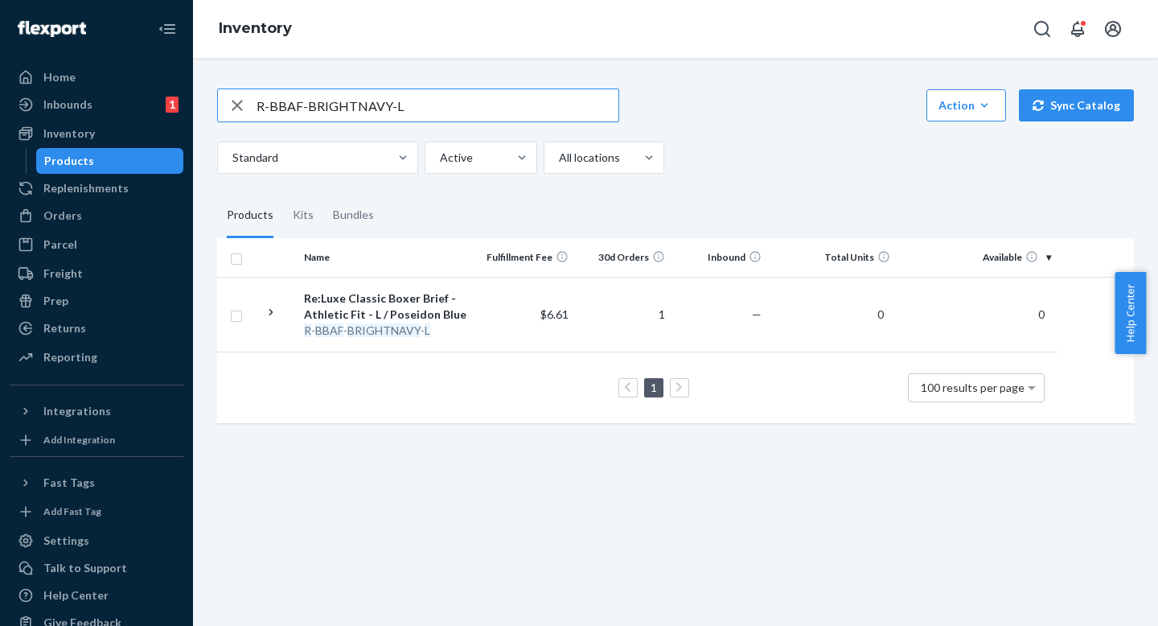
paste input "DARKGRA"
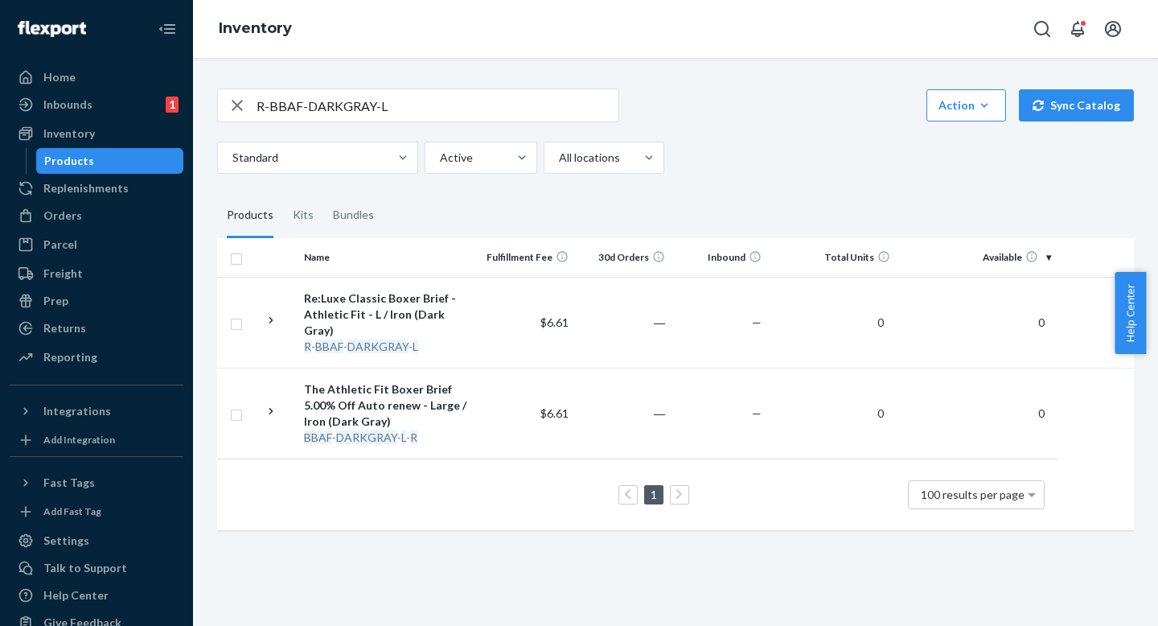
click at [785, 158] on div "Standard Active All locations" at bounding box center [669, 158] width 904 height 32
click at [785, 173] on div "Standard Active All locations" at bounding box center [669, 158] width 904 height 32
click at [454, 100] on input "R-BBAF-DARKGRAY-L" at bounding box center [437, 105] width 362 height 32
drag, startPoint x: 740, startPoint y: 214, endPoint x: 737, endPoint y: 193, distance: 21.1
click at [740, 211] on fieldset "Products Kits Bundles" at bounding box center [675, 215] width 917 height 45
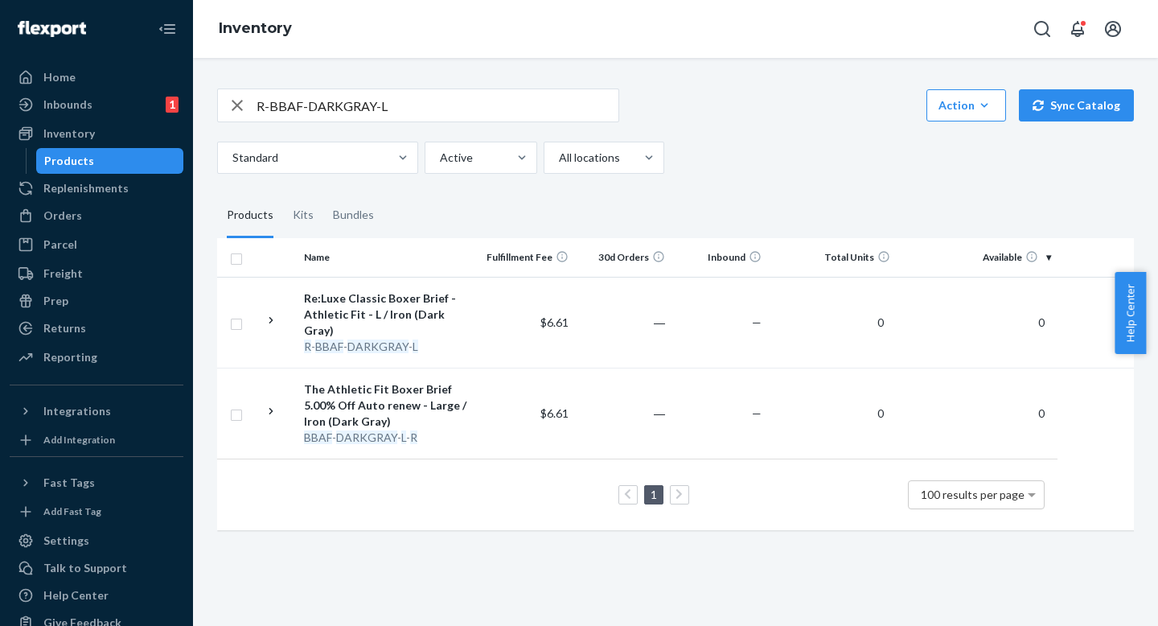
click at [737, 190] on div "R-BBAF-DARKGRAY-L Action Create product Create kit or bundle Bulk create produc…" at bounding box center [675, 307] width 941 height 477
click at [493, 115] on input "R-BBAF-DARKGRAY-L" at bounding box center [437, 105] width 362 height 32
click at [775, 184] on div "R-BBAF-DARKGRAY-L Action Create product Create kit or bundle Bulk create produc…" at bounding box center [675, 307] width 941 height 477
click at [775, 185] on div "R-BBAF-DARKGRAY-L Action Create product Create kit or bundle Bulk create produc…" at bounding box center [675, 307] width 941 height 477
click at [484, 102] on input "R-BBAF-DARKGRAY-L" at bounding box center [437, 105] width 362 height 32
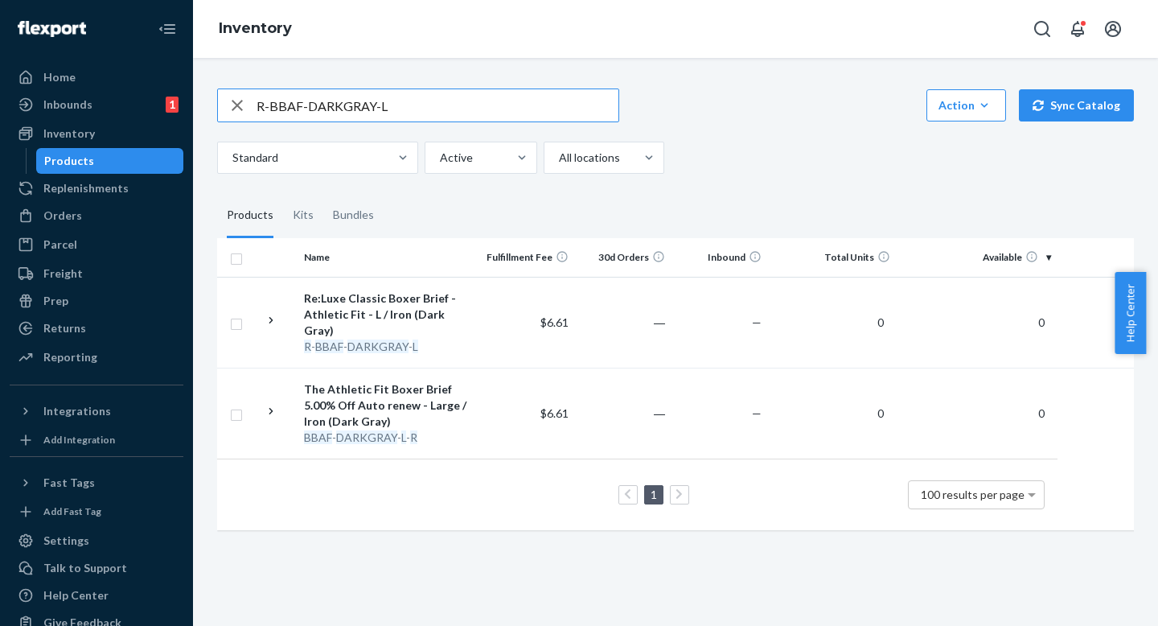
click at [794, 197] on fieldset "Products Kits Bundles" at bounding box center [675, 215] width 917 height 45
click at [797, 166] on div "Standard Active All locations" at bounding box center [669, 158] width 904 height 32
click at [512, 105] on input "R-BBAF-DARKGRAY-L" at bounding box center [437, 105] width 362 height 32
click at [703, 189] on div "R-BBAF-DARKGRAY-L Action Create product Create kit or bundle Bulk create produc…" at bounding box center [675, 307] width 941 height 477
click at [703, 173] on div "Standard Active All locations" at bounding box center [669, 158] width 904 height 32
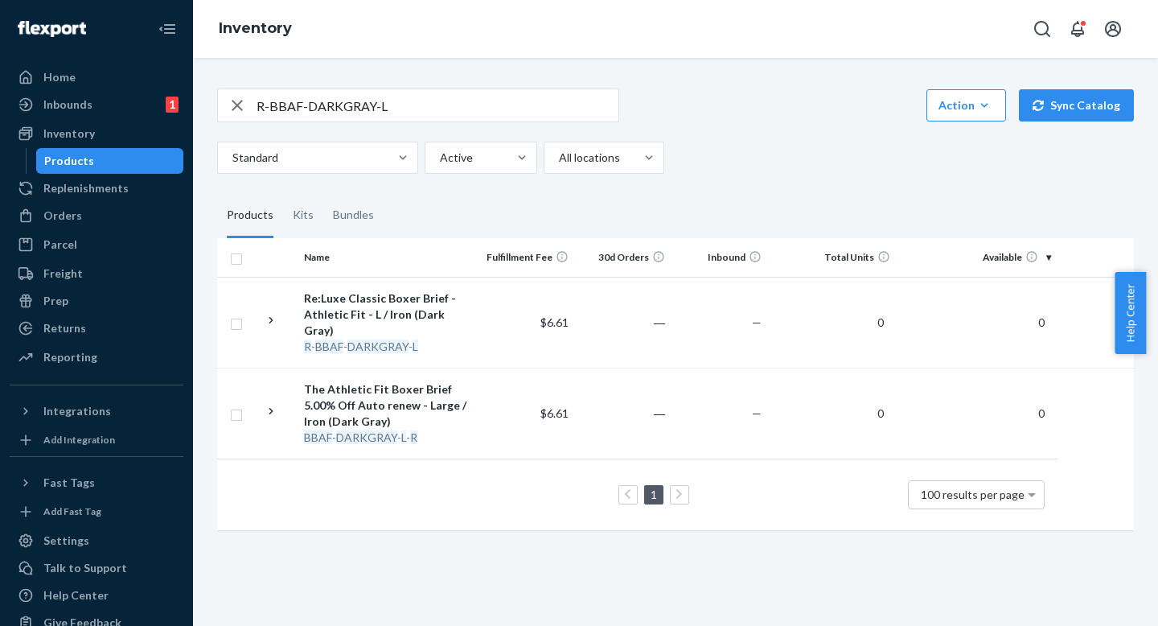
click at [521, 106] on input "R-BBAF-DARKGRAY-L" at bounding box center [437, 105] width 362 height 32
click at [733, 186] on div "R-BBAF-DARKGRAY-L Action Create product Create kit or bundle Bulk create produc…" at bounding box center [675, 307] width 941 height 477
click at [733, 194] on fieldset "Products Kits Bundles" at bounding box center [675, 215] width 917 height 45
click at [732, 203] on fieldset "Products Kits Bundles" at bounding box center [675, 215] width 917 height 45
click at [732, 185] on div "R-BBAF-DARKGRAY-L Action Create product Create kit or bundle Bulk create produc…" at bounding box center [675, 307] width 941 height 477
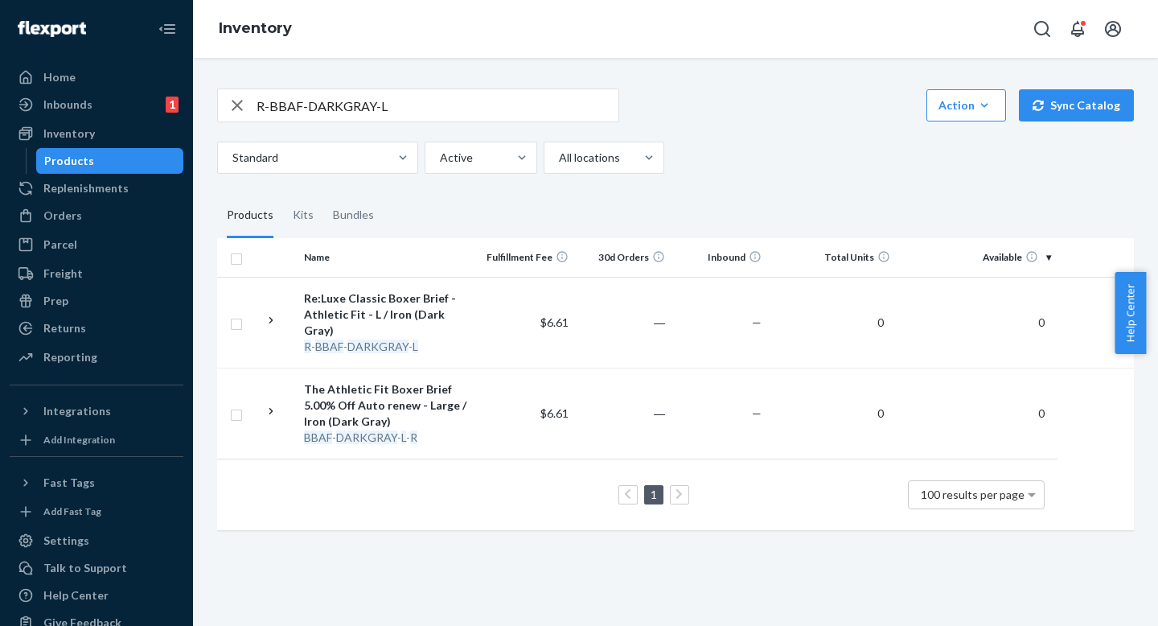
drag, startPoint x: 731, startPoint y: 199, endPoint x: 731, endPoint y: 182, distance: 17.7
click at [731, 199] on fieldset "Products Kits Bundles" at bounding box center [675, 215] width 917 height 45
click at [731, 182] on div "R-BBAF-DARKGRAY-L Action Create product Create kit or bundle Bulk create produc…" at bounding box center [675, 307] width 941 height 477
click at [449, 113] on input "R-BBAF-DARKGRAY-L" at bounding box center [437, 105] width 362 height 32
click at [676, 207] on fieldset "Products Kits Bundles" at bounding box center [675, 215] width 917 height 45
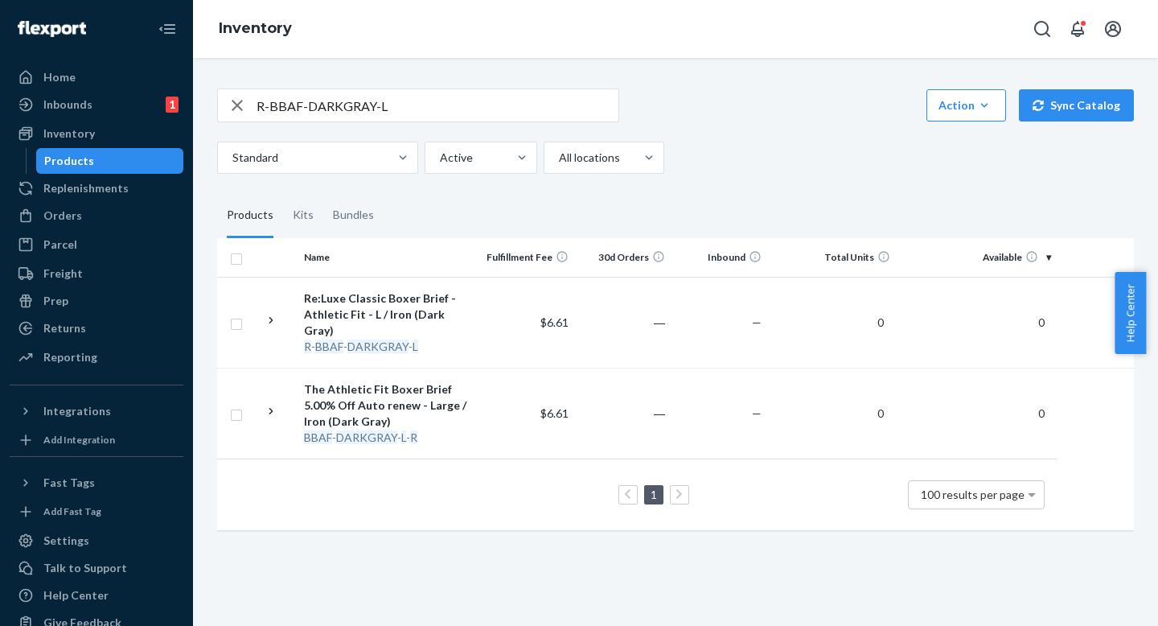
click at [676, 199] on fieldset "Products Kits Bundles" at bounding box center [675, 215] width 917 height 45
click at [507, 115] on input "R-BBAF-DARKGRAY-L" at bounding box center [437, 105] width 362 height 32
click at [708, 209] on fieldset "Products Kits Bundles" at bounding box center [675, 215] width 917 height 45
click at [708, 199] on fieldset "Products Kits Bundles" at bounding box center [675, 215] width 917 height 45
click at [441, 96] on input "R-BBAF-DARKGRAY-L" at bounding box center [437, 105] width 362 height 32
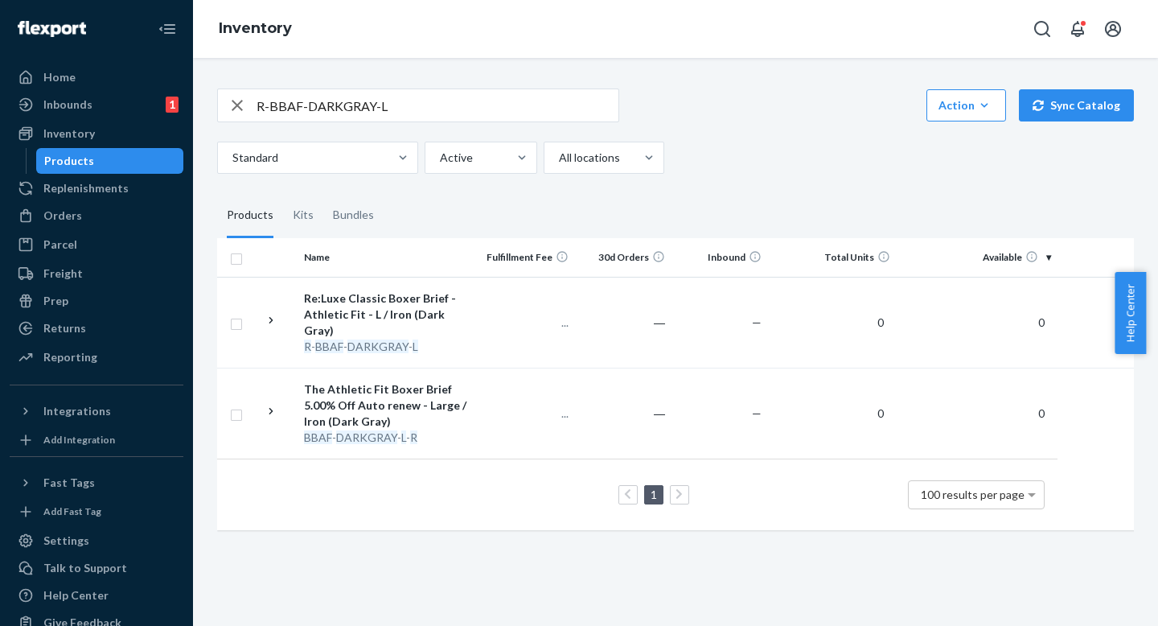
drag, startPoint x: 740, startPoint y: 182, endPoint x: 740, endPoint y: 152, distance: 29.7
click at [740, 182] on div "R-BBAF-DARKGRAY-L Action Create product Create kit or bundle Bulk create produc…" at bounding box center [675, 307] width 941 height 477
click at [740, 151] on div "Standard Active All locations" at bounding box center [669, 158] width 904 height 32
click at [769, 127] on div "R-BBAF-DARKGRAY-L Action Create product Create kit or bundle Bulk create produc…" at bounding box center [675, 130] width 917 height 85
click at [580, 121] on div "R-BBAF-DARKGRAY-L" at bounding box center [418, 105] width 402 height 34
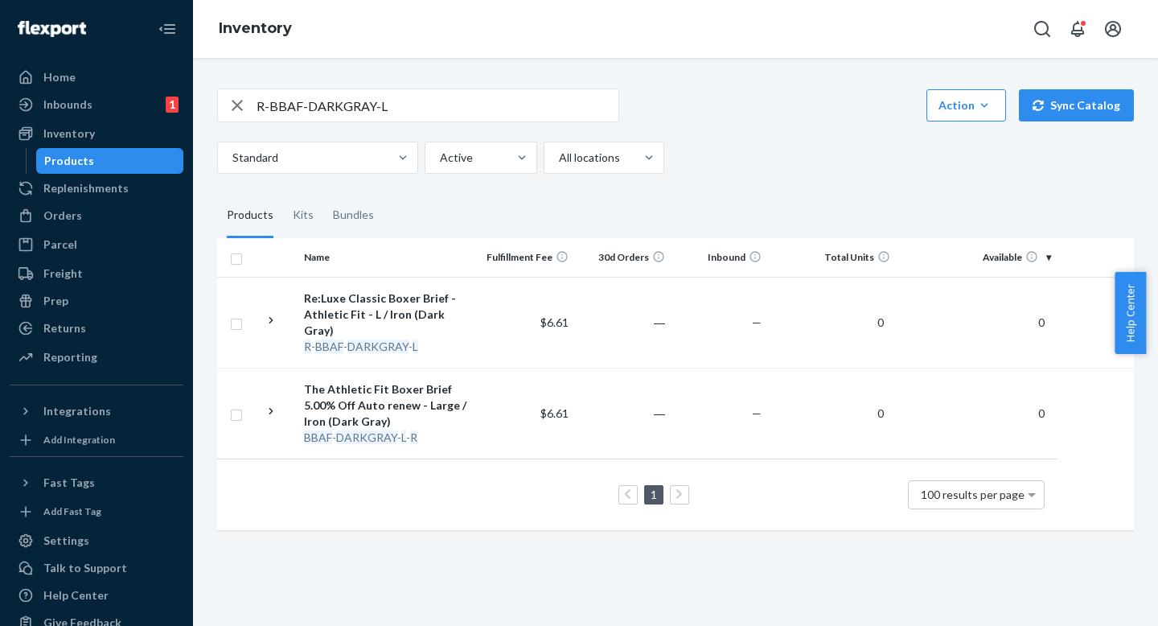
click at [580, 103] on input "R-BBAF-DARKGRAY-L" at bounding box center [437, 105] width 362 height 32
paste input "BLACK"
click at [383, 105] on input "R-BBAF-BLACK-L" at bounding box center [437, 105] width 362 height 32
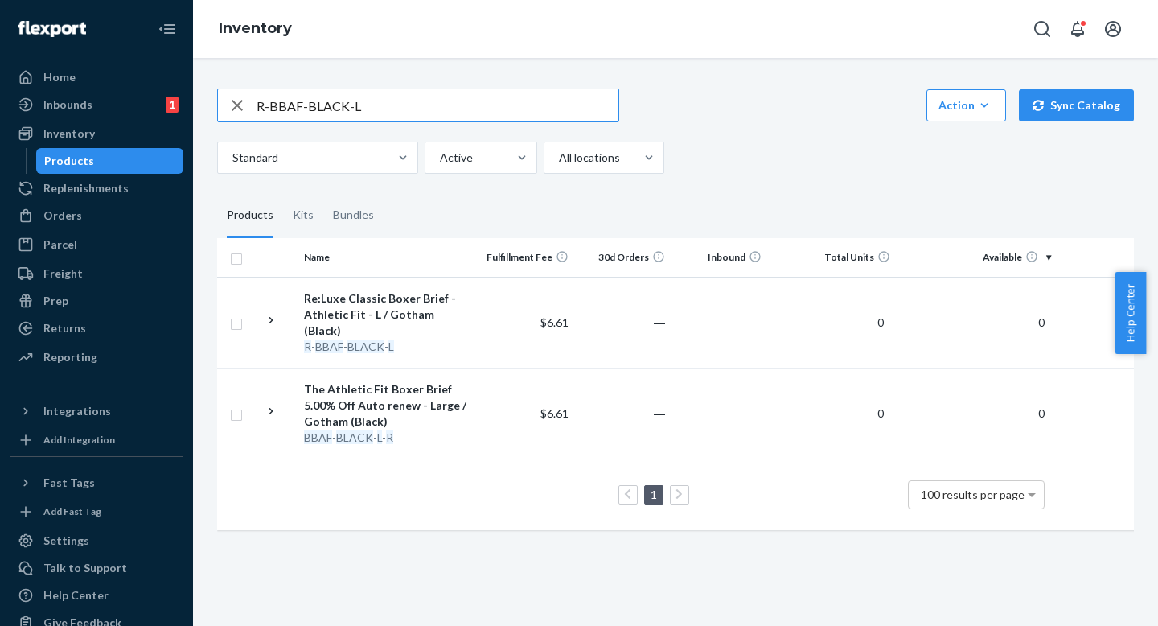
click at [383, 105] on input "R-BBAF-BLACK-L" at bounding box center [437, 105] width 362 height 32
click at [392, 106] on input "R-BBAF-BLACK-L" at bounding box center [437, 105] width 362 height 32
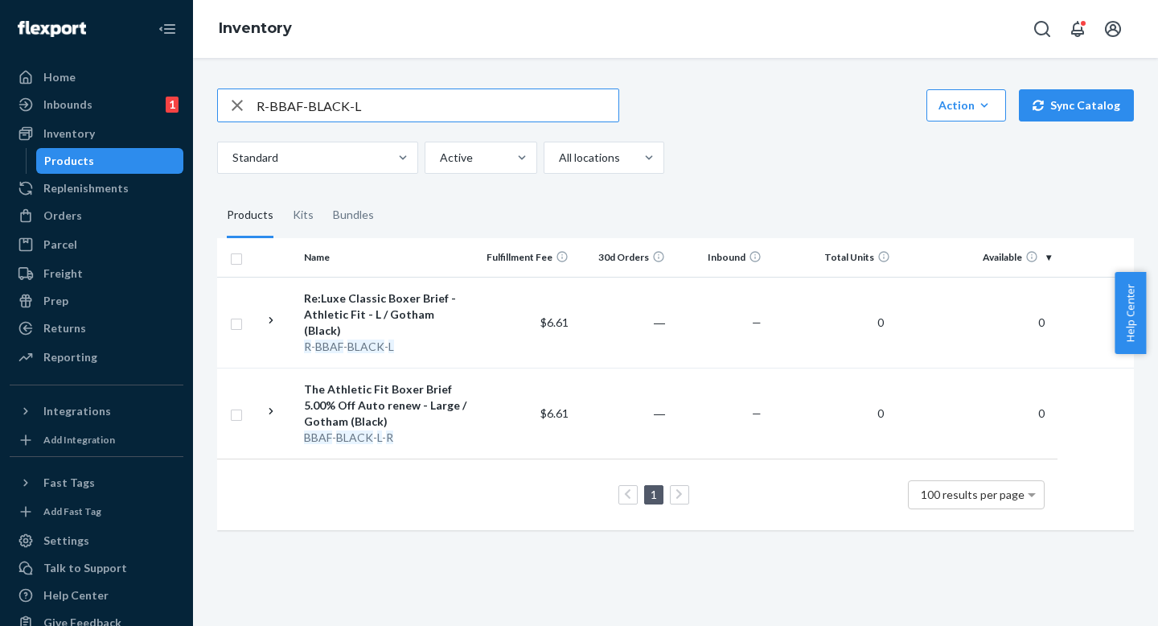
paste input "F-BRIGHTNAVY-M"
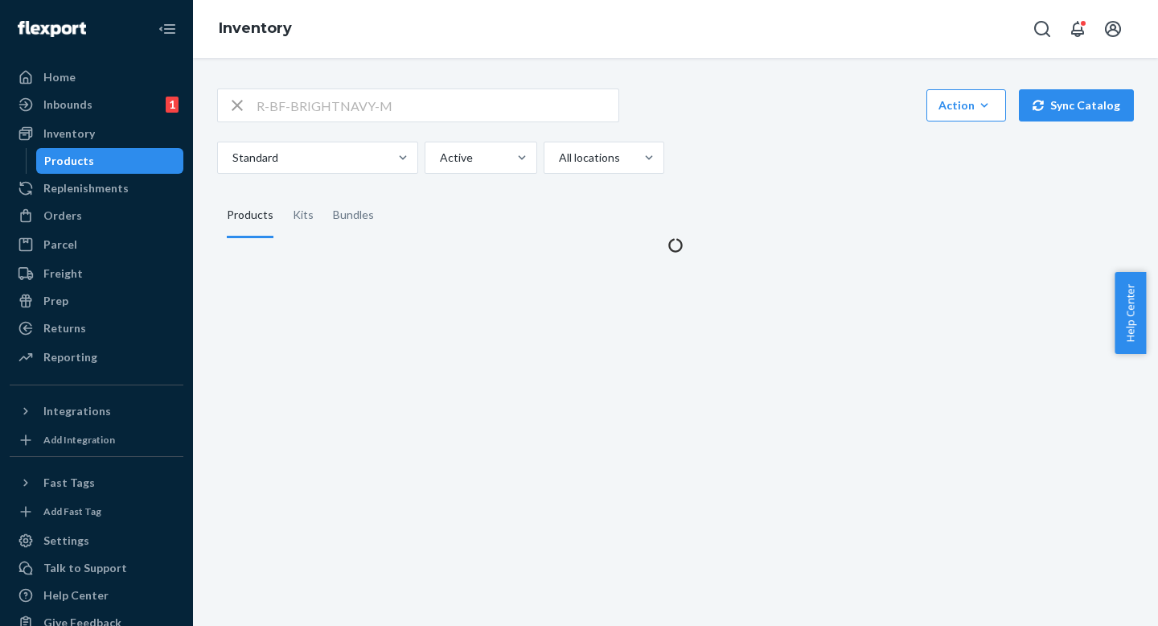
drag, startPoint x: 733, startPoint y: 117, endPoint x: 733, endPoint y: 134, distance: 17.7
click at [733, 117] on div "R-BF-BRIGHTNAVY-M Action Create product Create kit or bundle Bulk create produc…" at bounding box center [675, 105] width 917 height 34
click at [733, 142] on div "Standard Active All locations" at bounding box center [669, 158] width 904 height 32
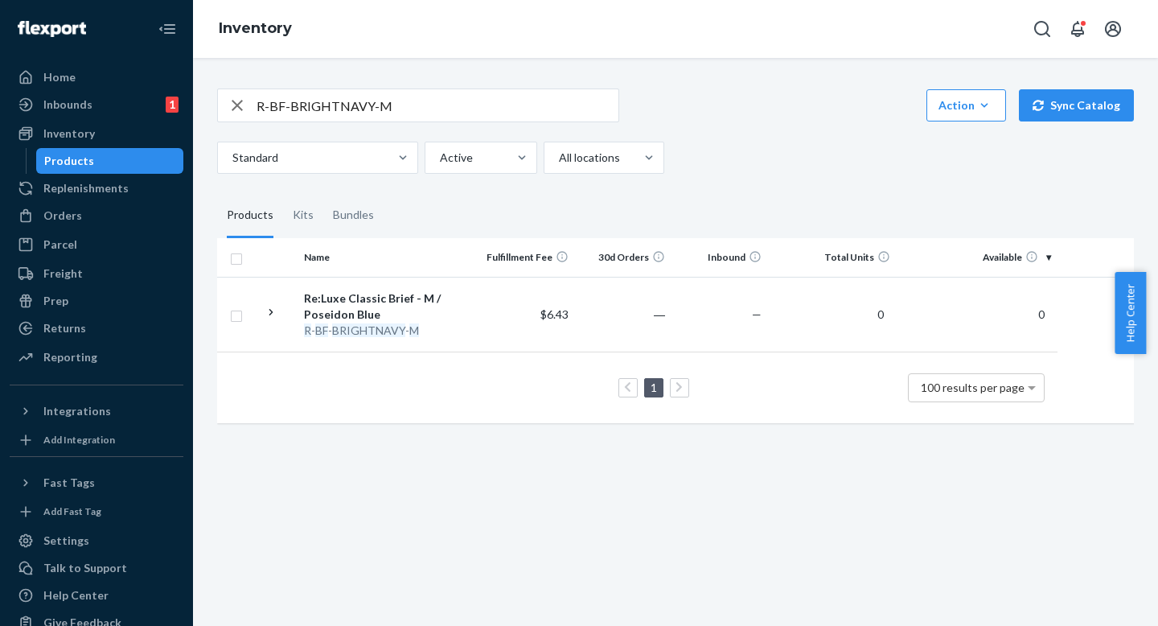
drag, startPoint x: 750, startPoint y: 182, endPoint x: 750, endPoint y: 165, distance: 16.9
click at [750, 182] on div "R-BF-BRIGHTNAVY-M Action Create product Create kit or bundle Bulk create produc…" at bounding box center [675, 254] width 941 height 370
click at [750, 159] on div "Standard Active All locations" at bounding box center [669, 158] width 904 height 32
click at [752, 173] on div "Standard Active All locations" at bounding box center [669, 158] width 904 height 32
click at [752, 156] on div "Standard Active All locations" at bounding box center [669, 158] width 904 height 32
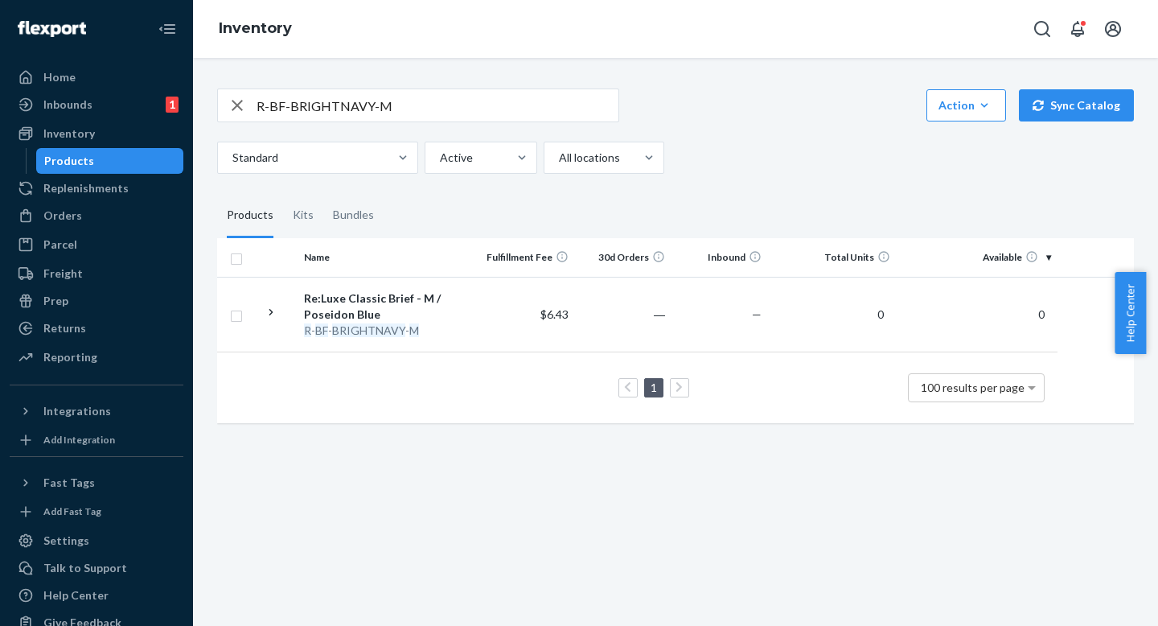
click at [502, 117] on input "R-BF-BRIGHTNAVY-M" at bounding box center [437, 105] width 362 height 32
drag, startPoint x: 727, startPoint y: 174, endPoint x: 727, endPoint y: 146, distance: 27.3
click at [727, 174] on div "R-BF-BRIGHTNAVY-M Action Create product Create kit or bundle Bulk create produc…" at bounding box center [675, 254] width 941 height 370
click at [727, 146] on div "Standard Active All locations" at bounding box center [669, 158] width 904 height 32
click at [519, 100] on input "R-BF-BRIGHTNAVY-M" at bounding box center [437, 105] width 362 height 32
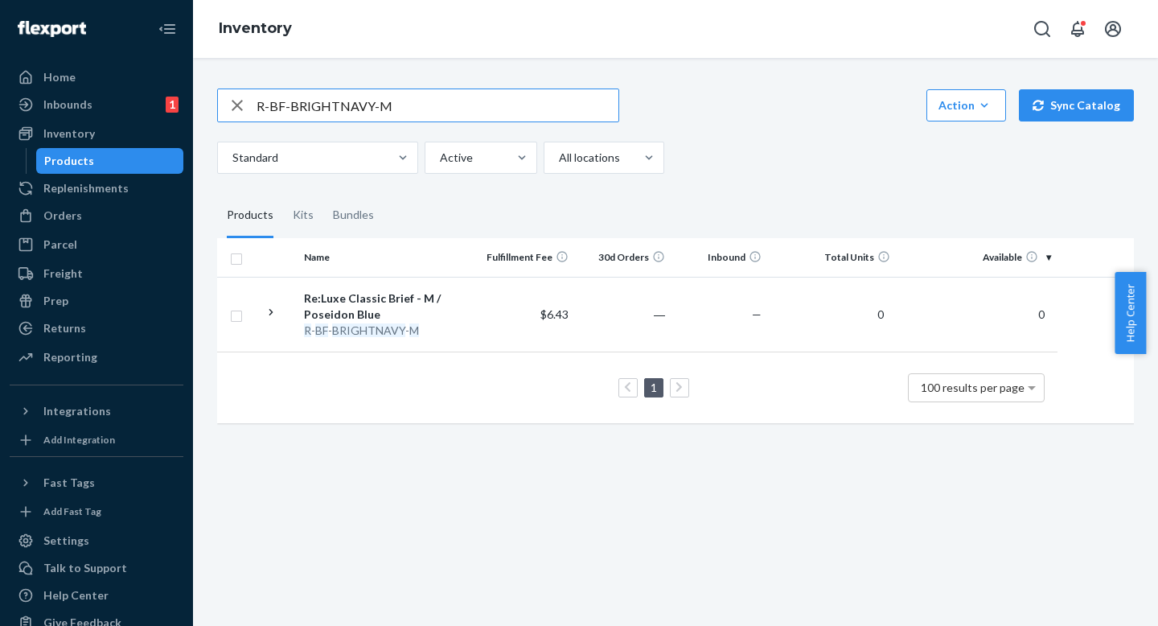
drag, startPoint x: 705, startPoint y: 211, endPoint x: 705, endPoint y: 196, distance: 14.5
click at [705, 211] on fieldset "Products Kits Bundles" at bounding box center [675, 215] width 917 height 45
click at [706, 185] on div "R-BF-BRIGHTNAVY-M Action Create product Create kit or bundle Bulk create produc…" at bounding box center [675, 254] width 941 height 370
click at [706, 201] on fieldset "Products Kits Bundles" at bounding box center [675, 215] width 917 height 45
click at [539, 105] on input "R-BF-BRIGHTNAVY-M" at bounding box center [437, 105] width 362 height 32
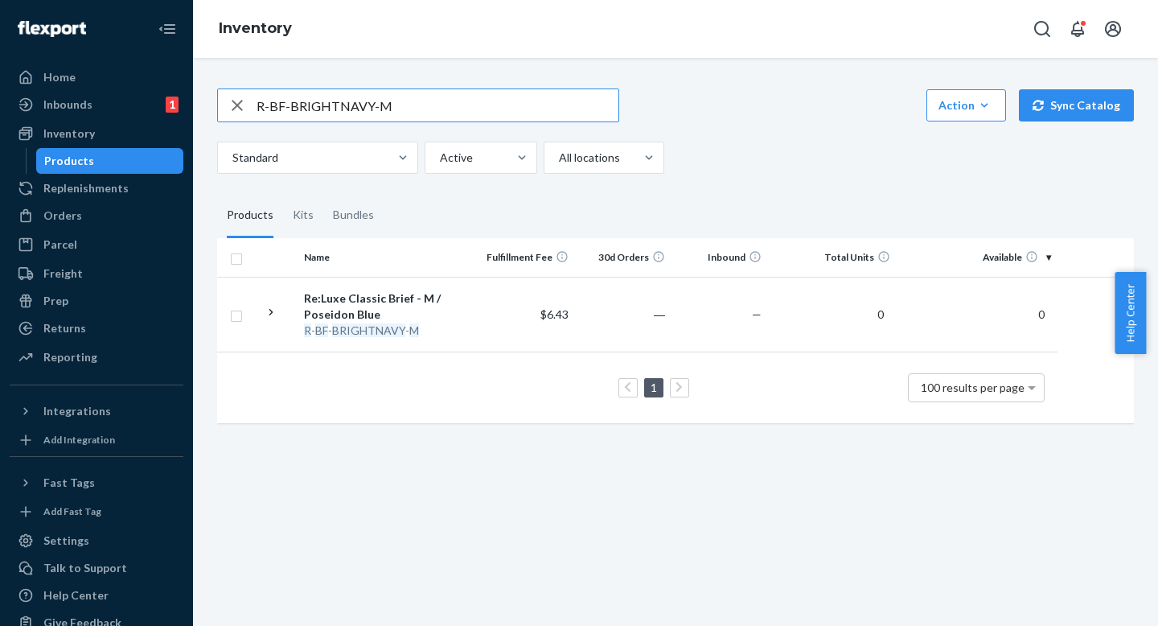
click at [699, 207] on fieldset "Products Kits Bundles" at bounding box center [675, 215] width 917 height 45
click at [529, 116] on input "R-BF-BRIGHTNAVY-M" at bounding box center [437, 105] width 362 height 32
click at [713, 221] on fieldset "Products Kits Bundles" at bounding box center [675, 215] width 917 height 45
click at [713, 207] on fieldset "Products Kits Bundles" at bounding box center [675, 215] width 917 height 45
click at [488, 112] on input "R-BF-BRIGHTNAVY-M" at bounding box center [437, 105] width 362 height 32
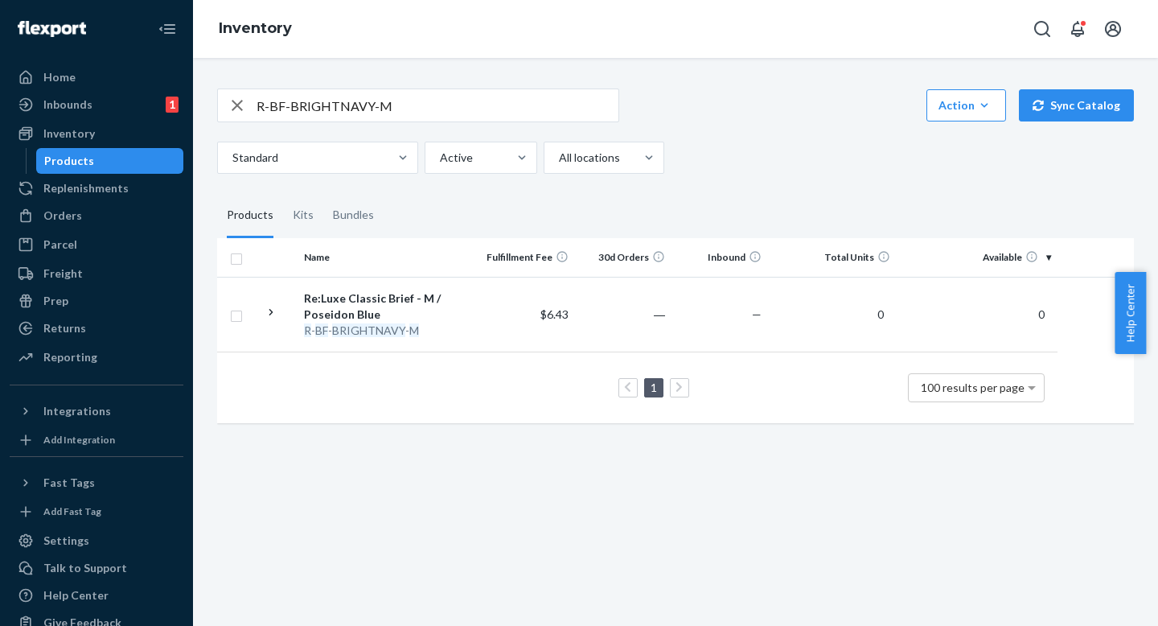
click at [589, 222] on fieldset "Products Kits Bundles" at bounding box center [675, 215] width 917 height 45
drag, startPoint x: 584, startPoint y: 225, endPoint x: 584, endPoint y: 213, distance: 12.1
click at [584, 224] on fieldset "Products Kits Bundles" at bounding box center [675, 215] width 917 height 45
drag, startPoint x: 596, startPoint y: 235, endPoint x: 596, endPoint y: 216, distance: 18.5
click at [596, 232] on fieldset "Products Kits Bundles" at bounding box center [675, 215] width 917 height 45
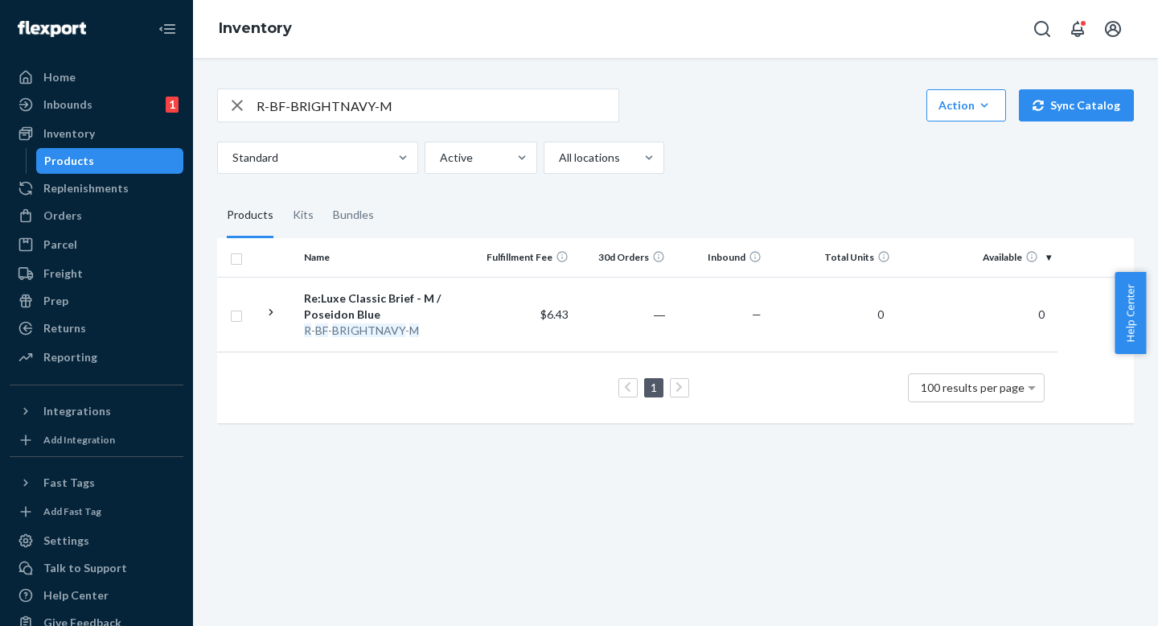
click at [596, 216] on fieldset "Products Kits Bundles" at bounding box center [675, 215] width 917 height 45
drag, startPoint x: 596, startPoint y: 218, endPoint x: 590, endPoint y: 201, distance: 17.8
click at [594, 218] on fieldset "Products Kits Bundles" at bounding box center [675, 215] width 917 height 45
click at [590, 201] on fieldset "Products Kits Bundles" at bounding box center [675, 215] width 917 height 45
click at [588, 226] on fieldset "Products Kits Bundles" at bounding box center [675, 215] width 917 height 45
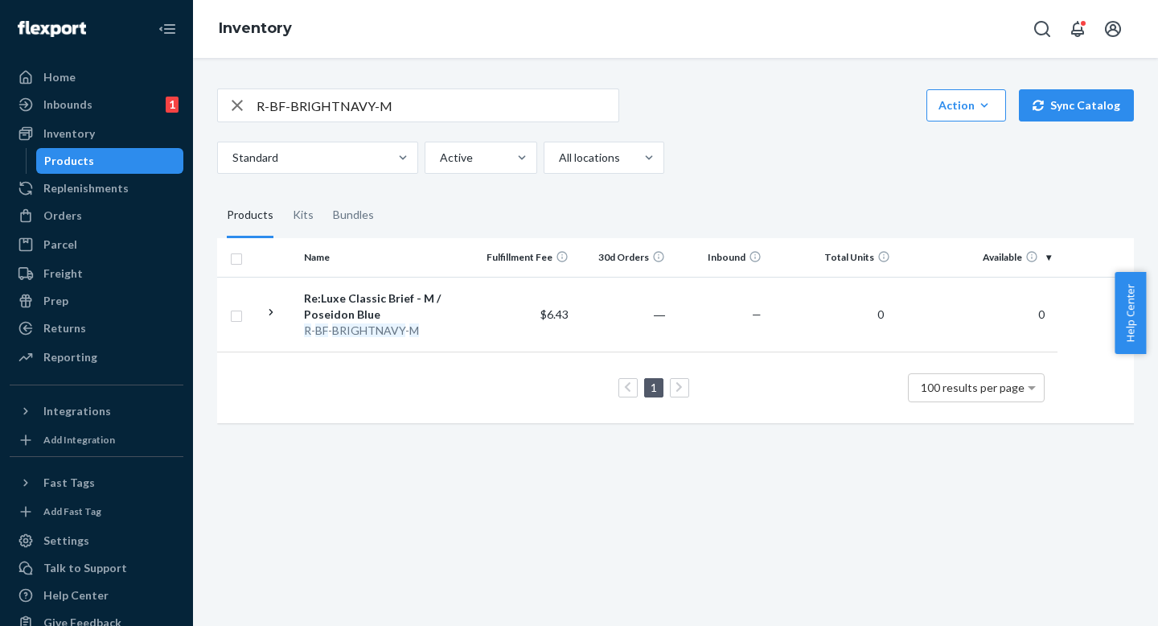
click at [588, 217] on fieldset "Products Kits Bundles" at bounding box center [675, 215] width 917 height 45
click at [520, 112] on input "R-BF-BRIGHTNAVY-M" at bounding box center [437, 105] width 362 height 32
click at [423, 107] on input "R-BF-BRIGHTNAVY-M" at bounding box center [437, 105] width 362 height 32
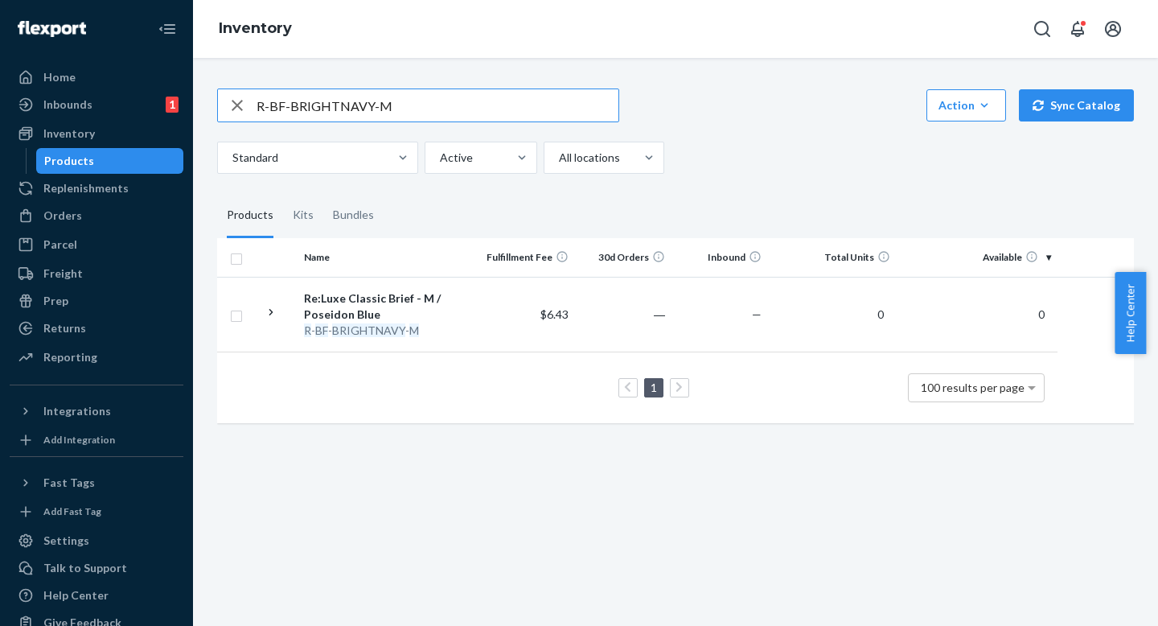
paste input "T-BLACK"
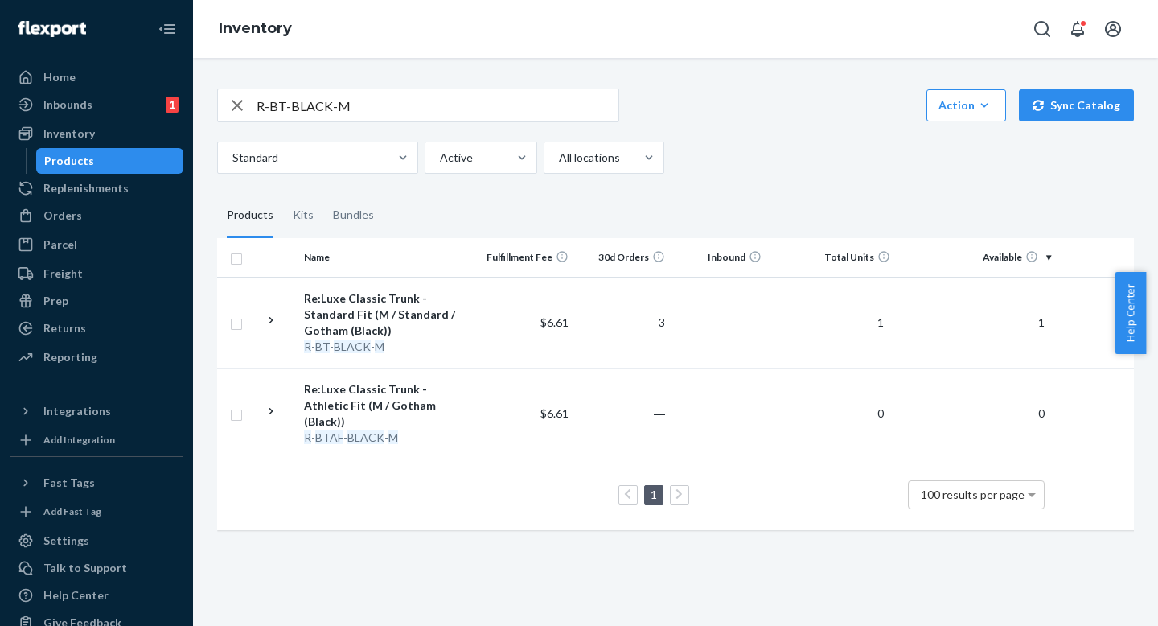
click at [818, 157] on div "Standard Active All locations" at bounding box center [669, 158] width 904 height 32
click at [375, 111] on input "R-BT-BLACK-M" at bounding box center [437, 105] width 362 height 32
paste input "B-SUSHISM-MINT"
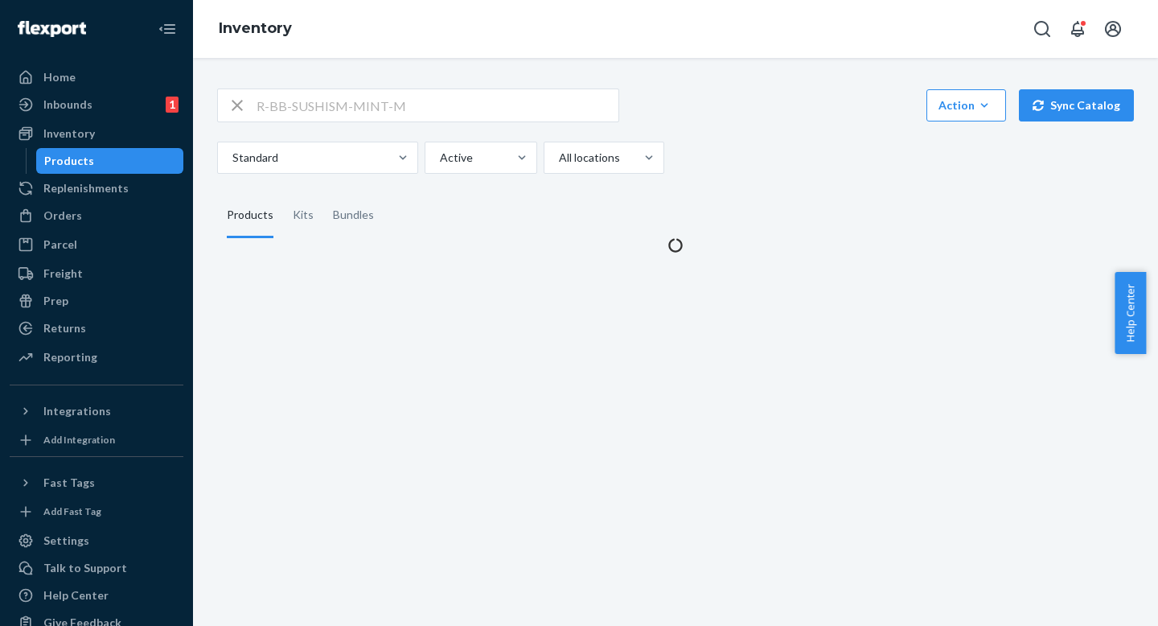
click at [859, 135] on div "R-BB-SUSHISM-MINT-M Action Create product Create kit or bundle Bulk create prod…" at bounding box center [675, 130] width 917 height 85
click at [858, 113] on div "R-BB-SUSHISM-MINT-M Action Create product Create kit or bundle Bulk create prod…" at bounding box center [675, 105] width 917 height 34
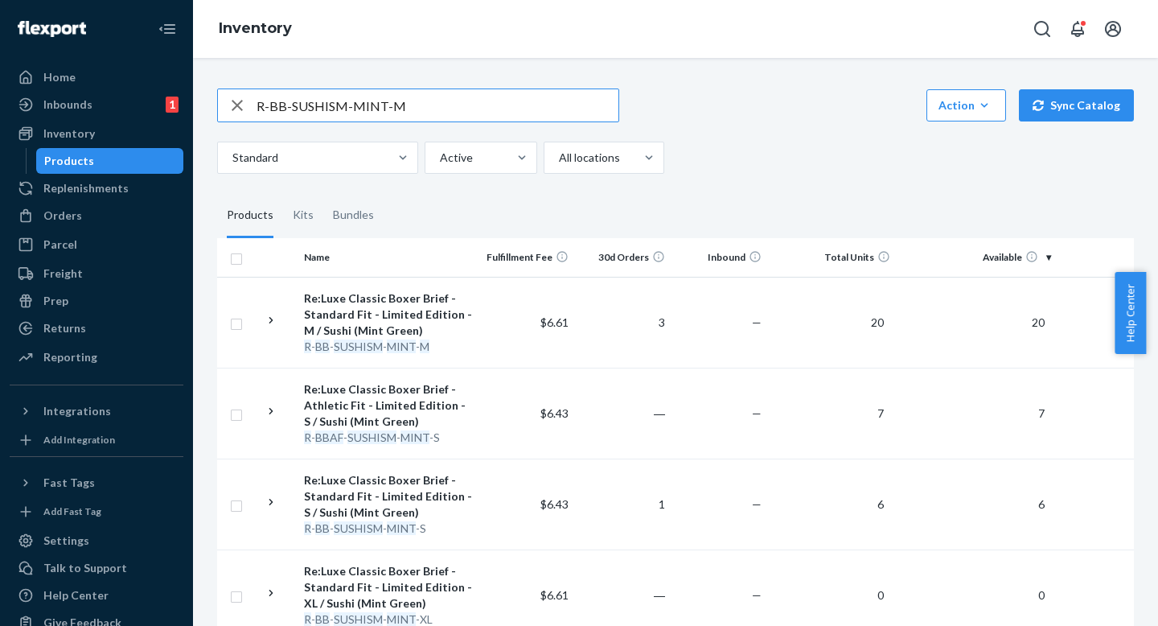
click at [422, 108] on input "R-BB-SUSHISM-MINT-M" at bounding box center [437, 105] width 362 height 32
paste input "HUNTER"
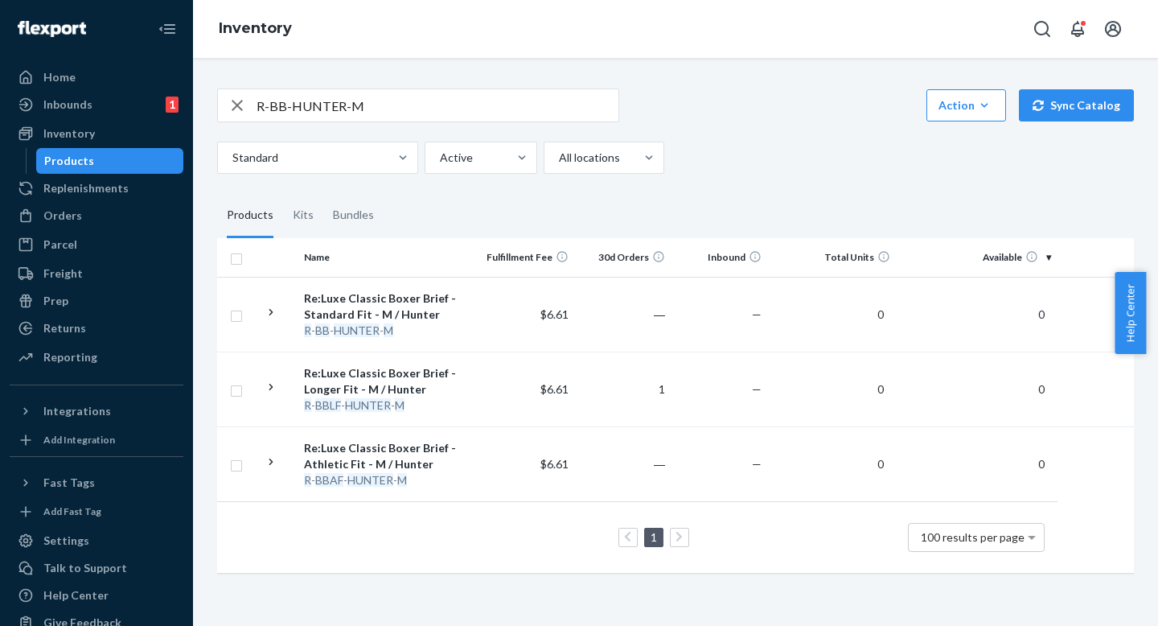
click at [393, 97] on input "R-BB-HUNTER-M" at bounding box center [437, 105] width 362 height 32
paste input "T-BLACK"
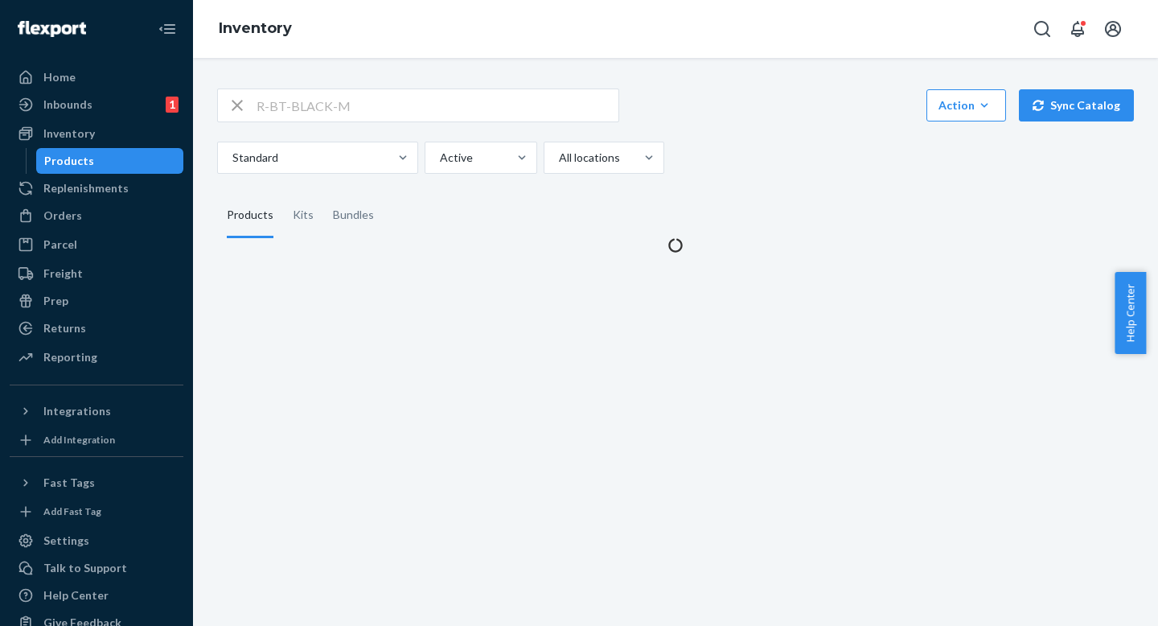
click at [795, 137] on div "R-BT-BLACK-M Action Create product Create kit or bundle Bulk create products Bu…" at bounding box center [675, 130] width 917 height 85
click at [795, 105] on div "R-BT-BLACK-M Action Create product Create kit or bundle Bulk create products Bu…" at bounding box center [675, 105] width 917 height 34
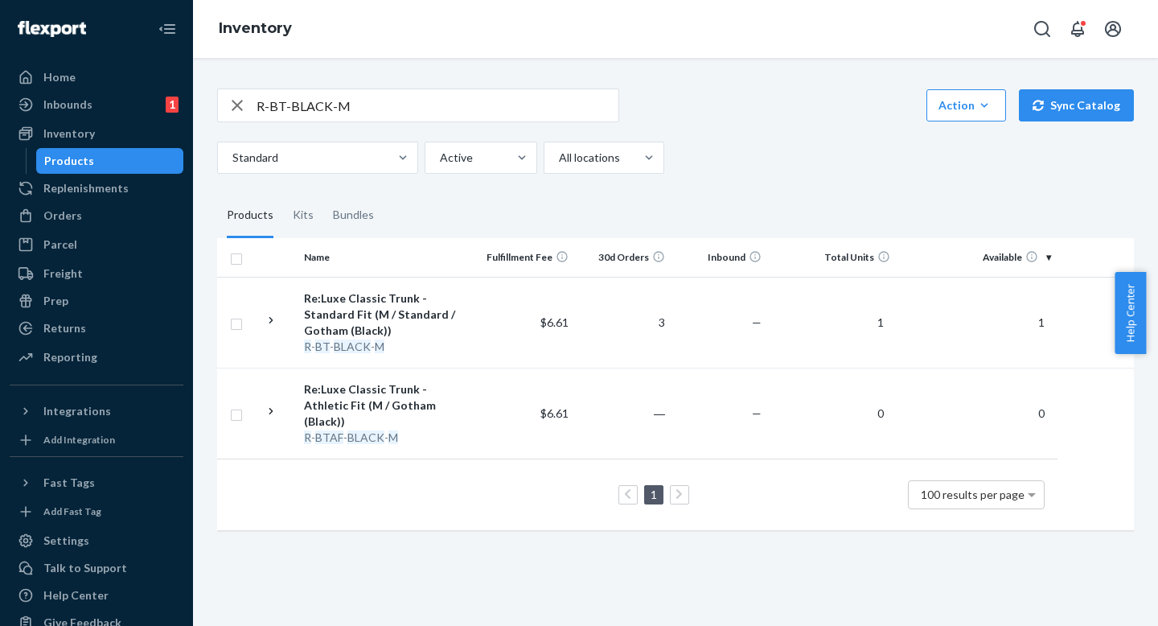
click at [367, 106] on input "R-BT-BLACK-M" at bounding box center [437, 105] width 362 height 32
paste input "ARUBT-BRIGHTNAVY-L"
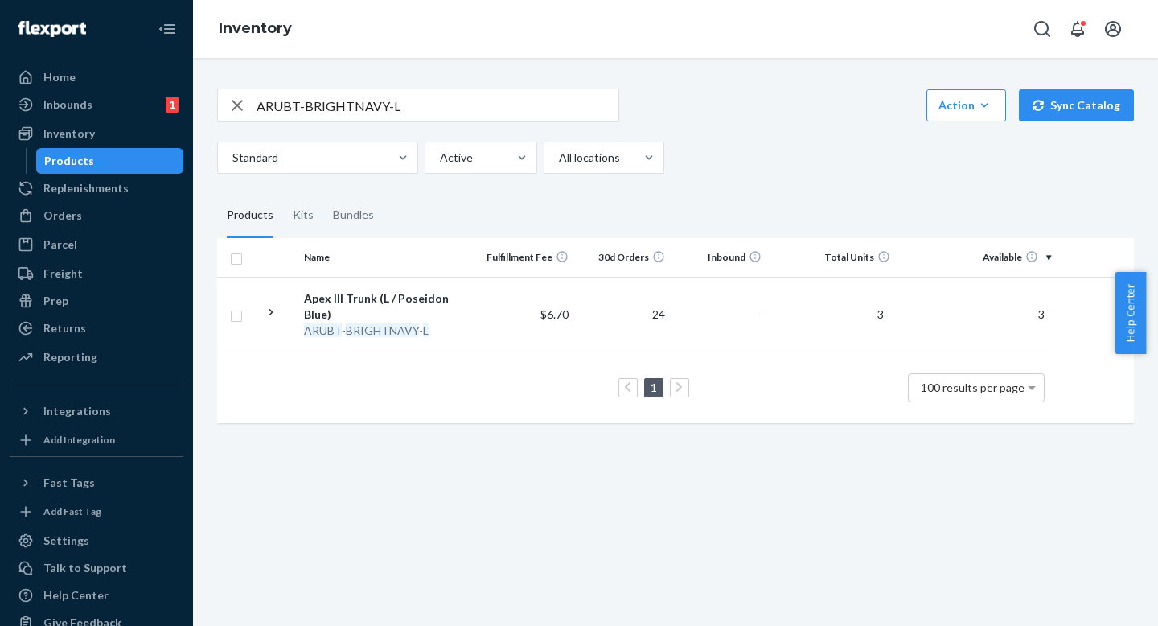
click at [411, 102] on input "ARUBT-BRIGHTNAVY-L" at bounding box center [437, 105] width 362 height 32
paste input "RRUBT-RAINFOREST"
type input "RRUBT-RAINFOREST-L"
